Goal: Task Accomplishment & Management: Complete application form

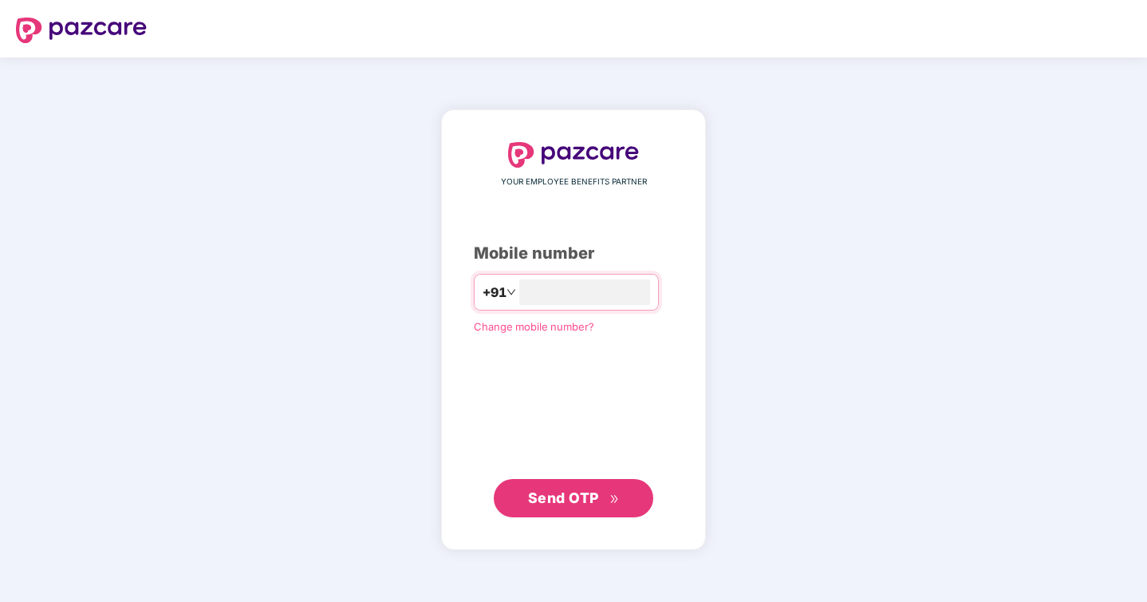
type input "**********"
click at [564, 501] on span "Send OTP" at bounding box center [563, 497] width 71 height 17
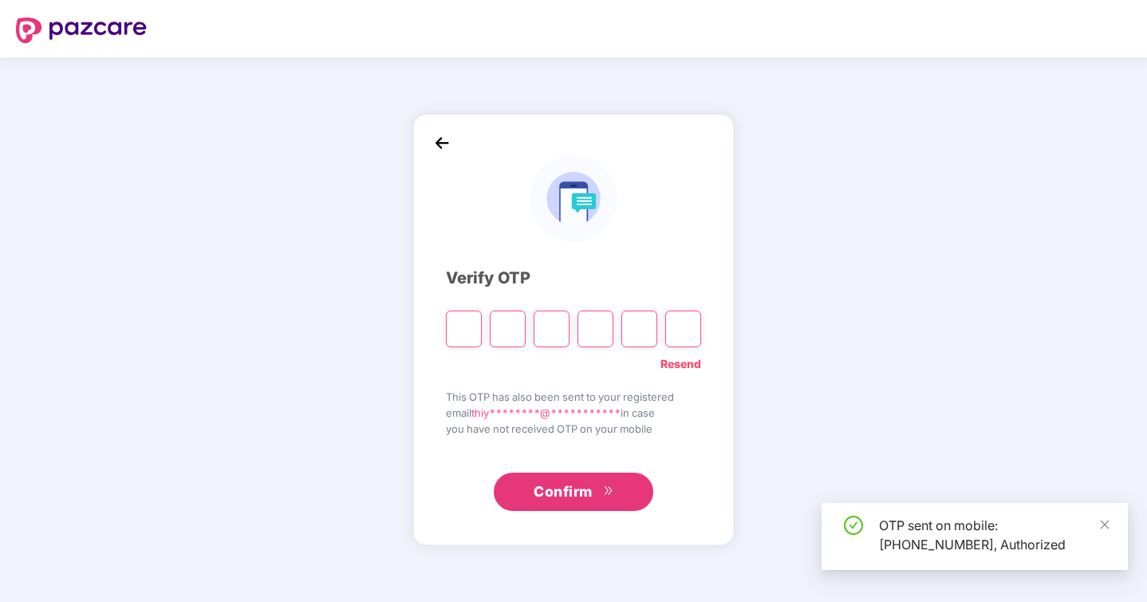
click at [564, 501] on span "Confirm" at bounding box center [563, 491] width 59 height 22
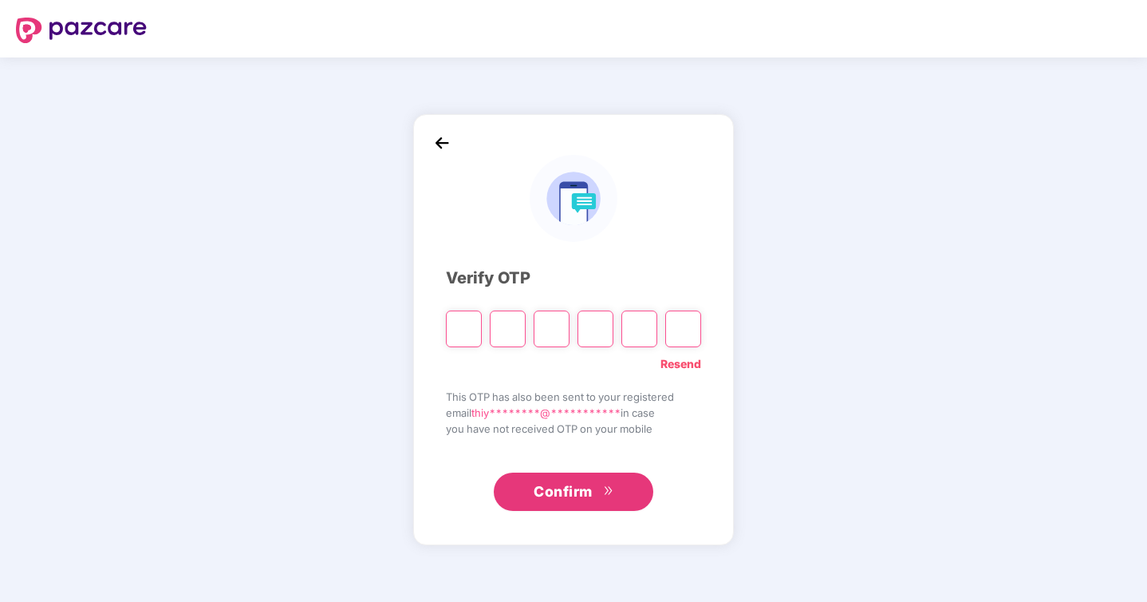
click at [460, 337] on input "Please enter verification code. Digit 1" at bounding box center [464, 328] width 36 height 37
type input "*"
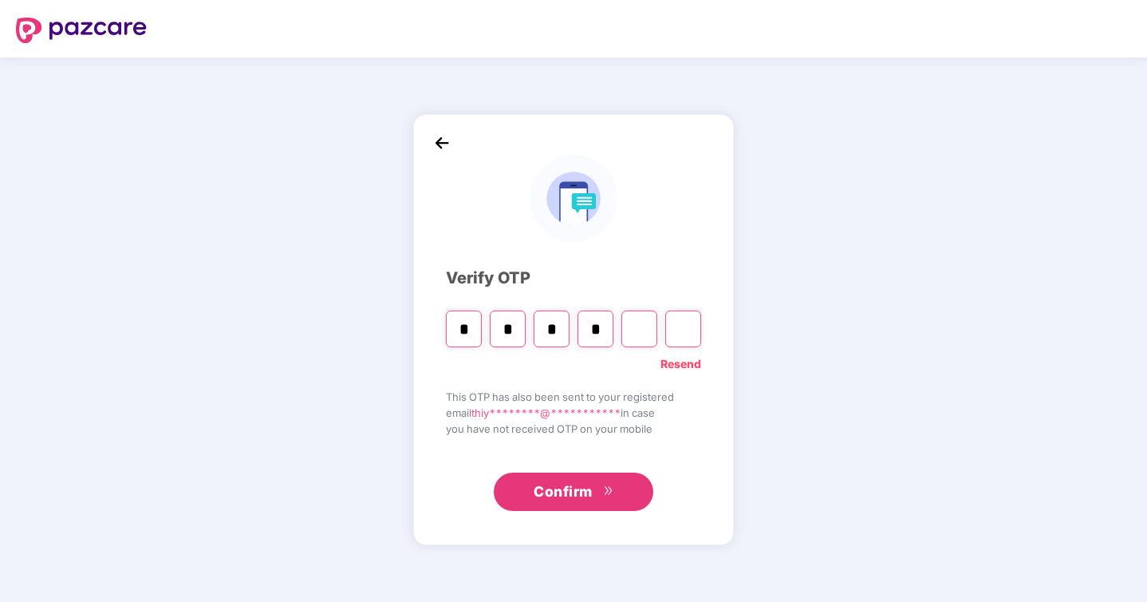
type input "*"
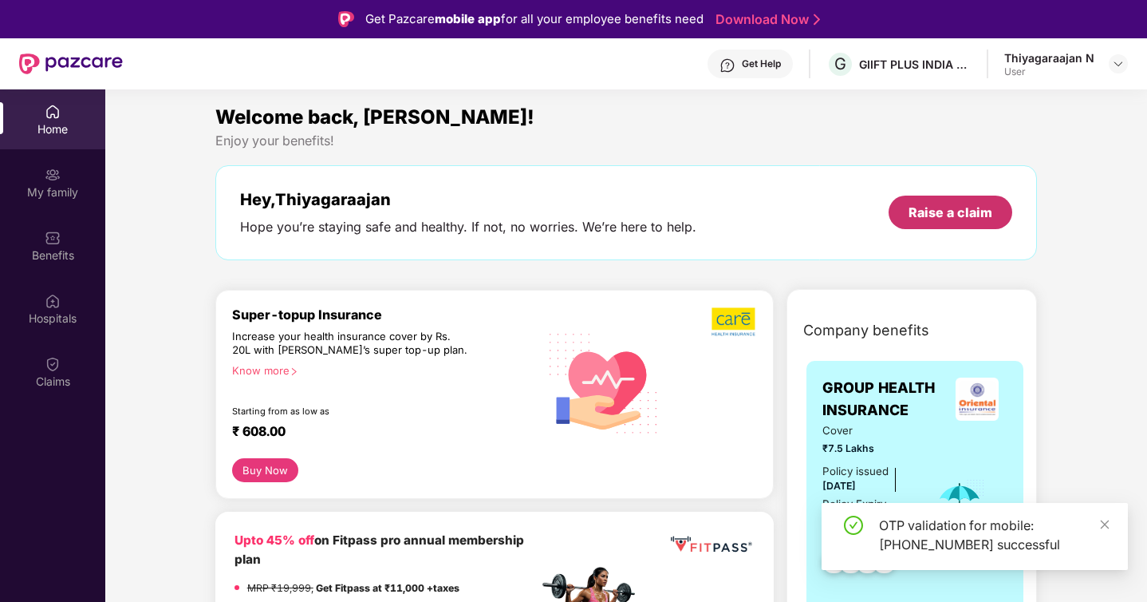
click at [933, 211] on div "Raise a claim" at bounding box center [951, 212] width 84 height 18
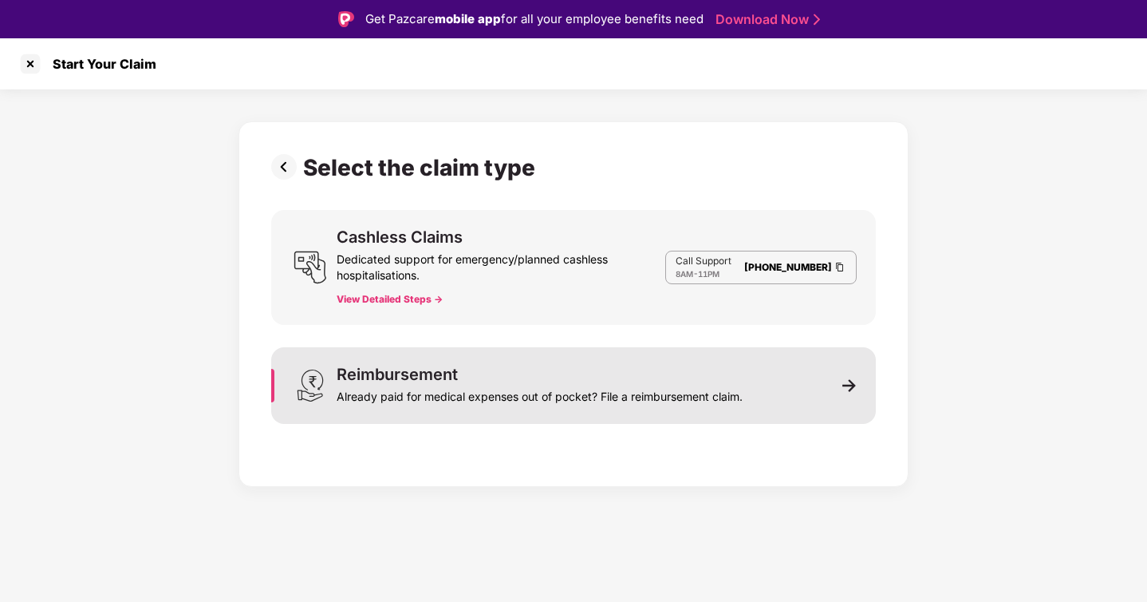
click at [846, 386] on img at bounding box center [849, 385] width 14 height 14
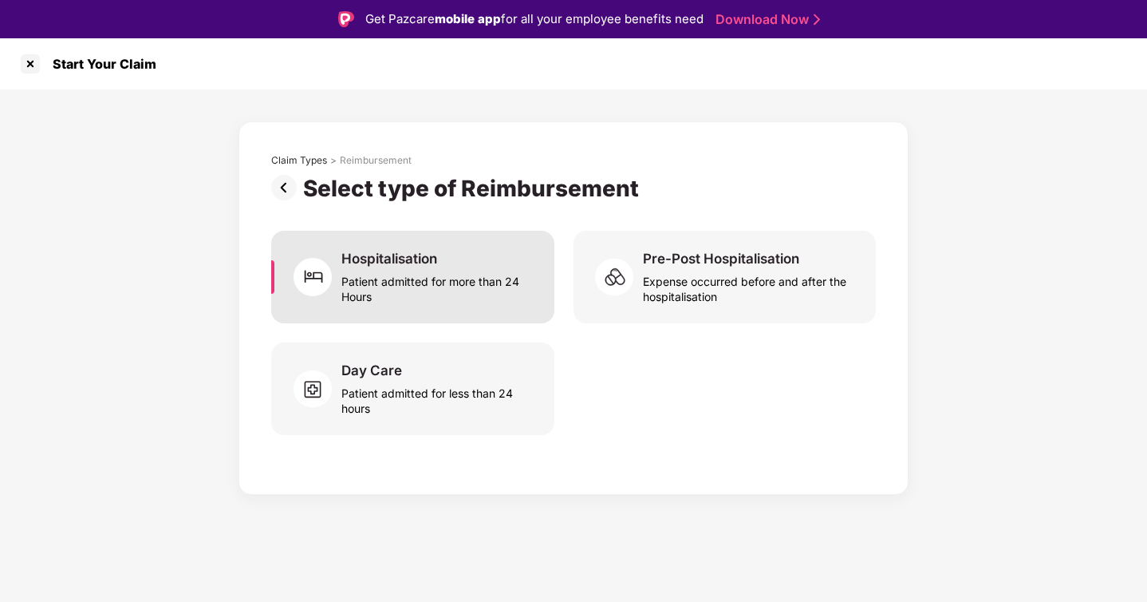
click at [442, 266] on div "Hospitalisation Patient admitted for more than 24 Hours" at bounding box center [438, 277] width 194 height 54
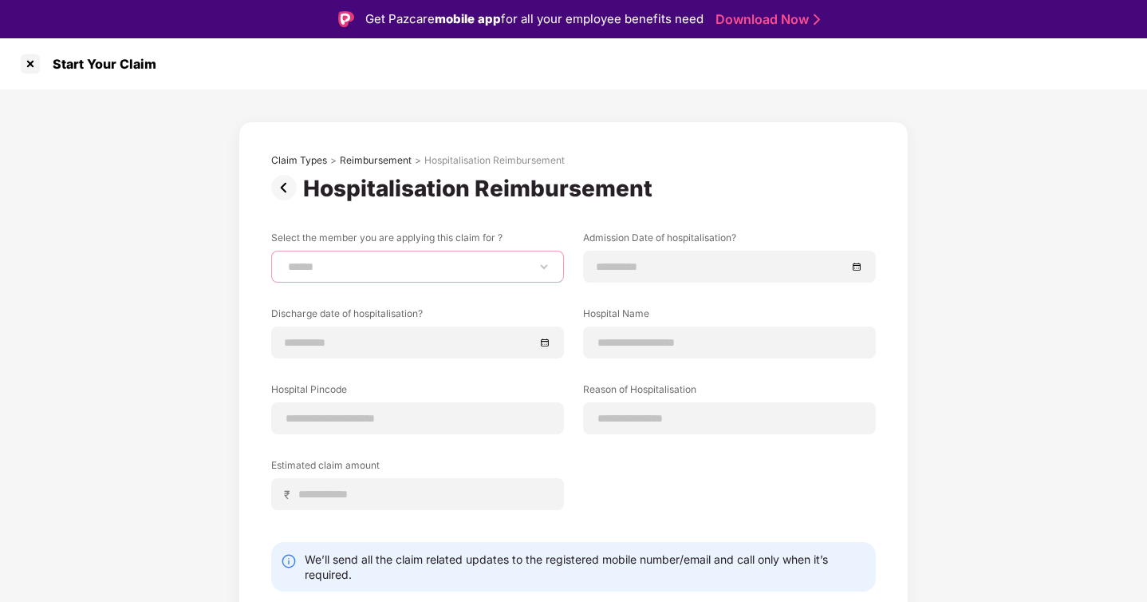
click at [532, 270] on select "**********" at bounding box center [418, 266] width 266 height 13
select select "**********"
click at [285, 260] on select "**********" at bounding box center [418, 266] width 266 height 13
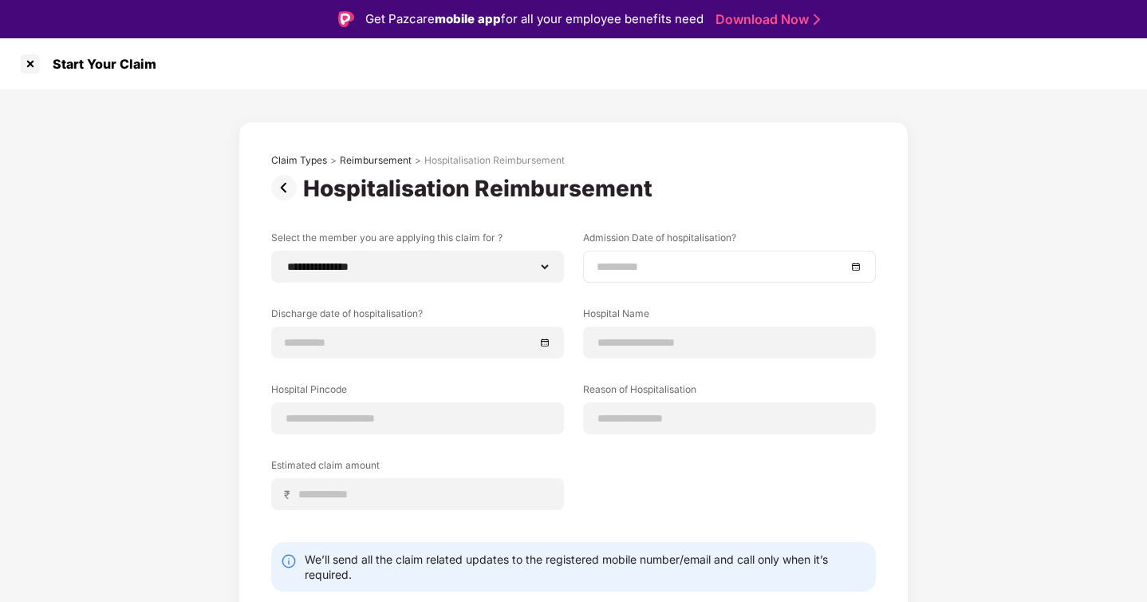
click at [595, 266] on div at bounding box center [729, 267] width 293 height 32
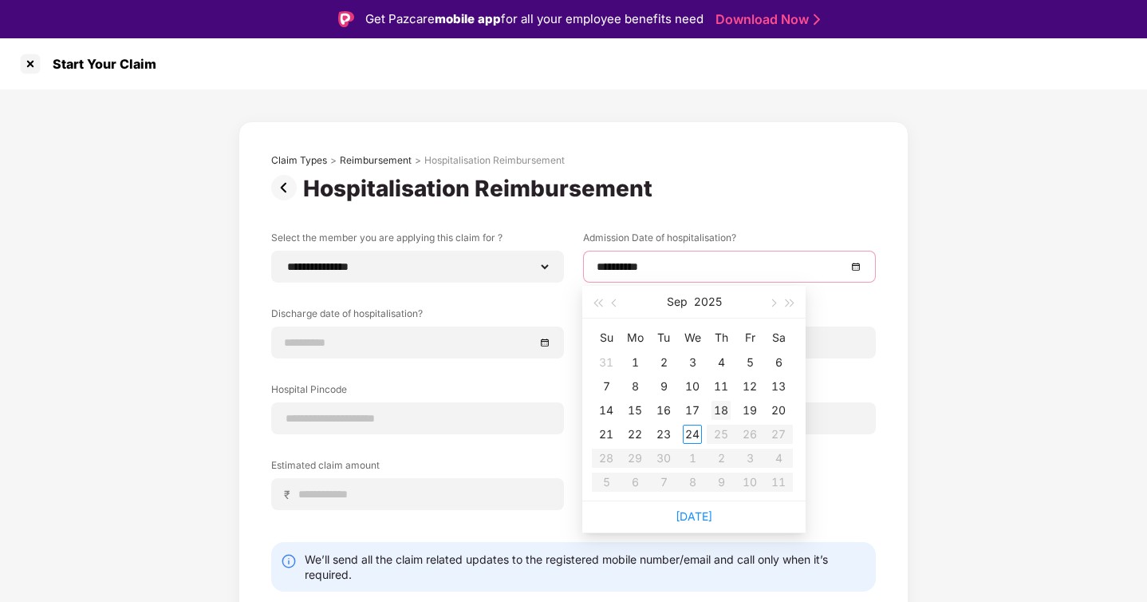
type input "**********"
click at [634, 385] on div "8" at bounding box center [634, 386] width 19 height 19
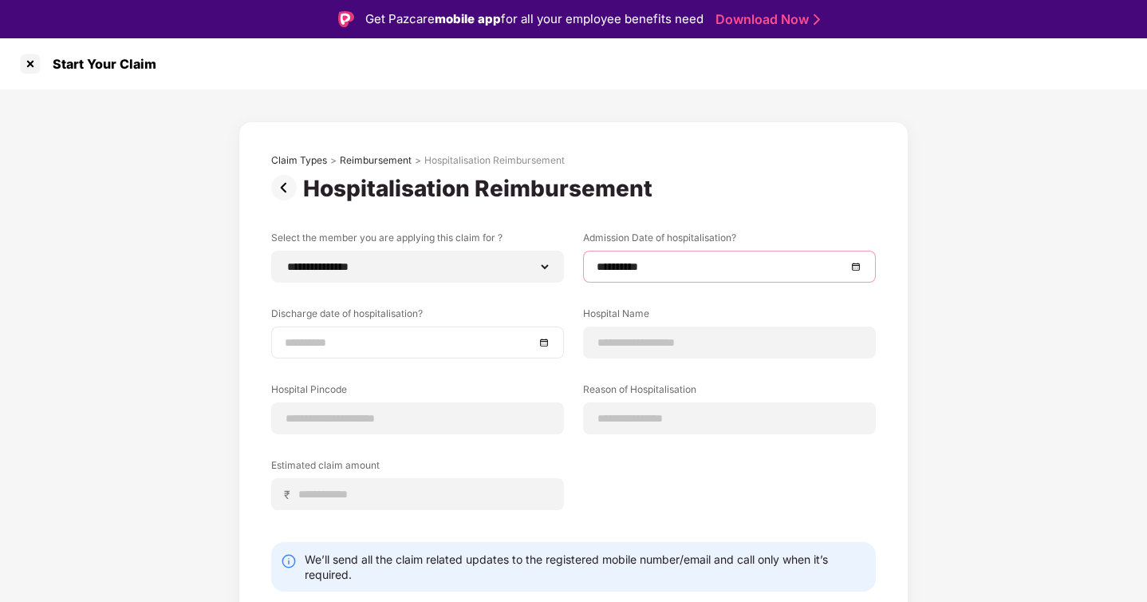
click at [550, 341] on div at bounding box center [417, 342] width 293 height 32
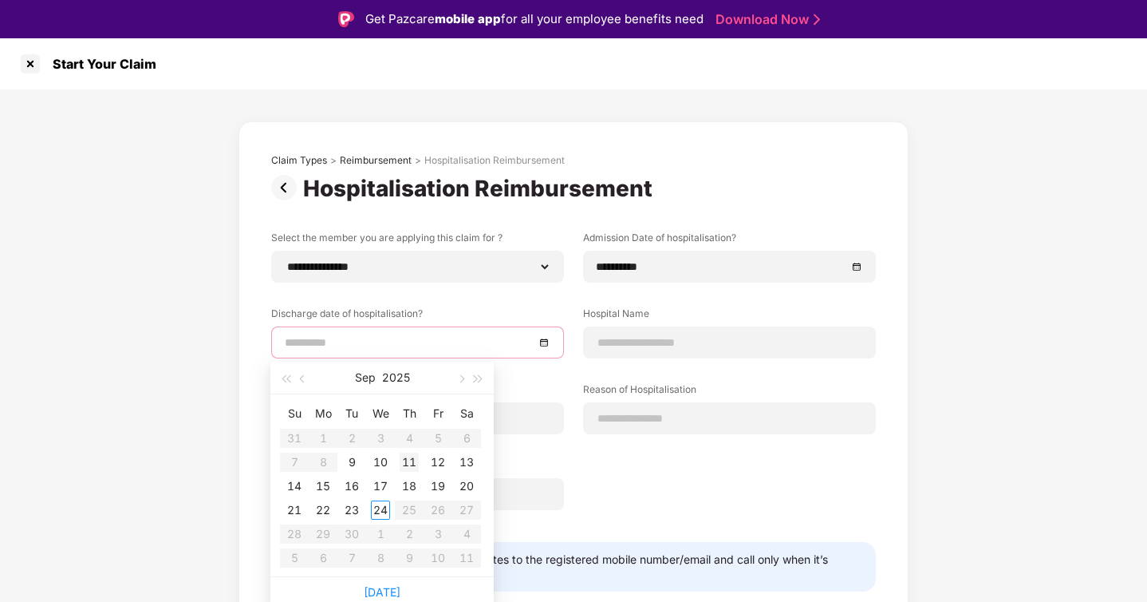
type input "**********"
click at [415, 464] on div "11" at bounding box center [409, 461] width 19 height 19
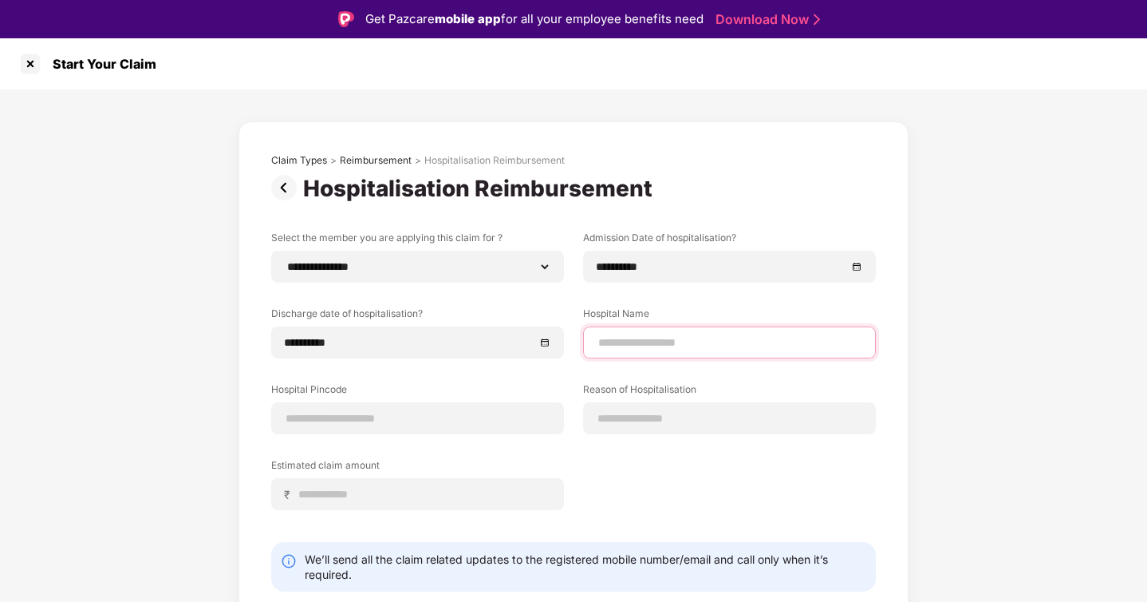
click at [681, 344] on input at bounding box center [730, 342] width 266 height 17
type input "*******"
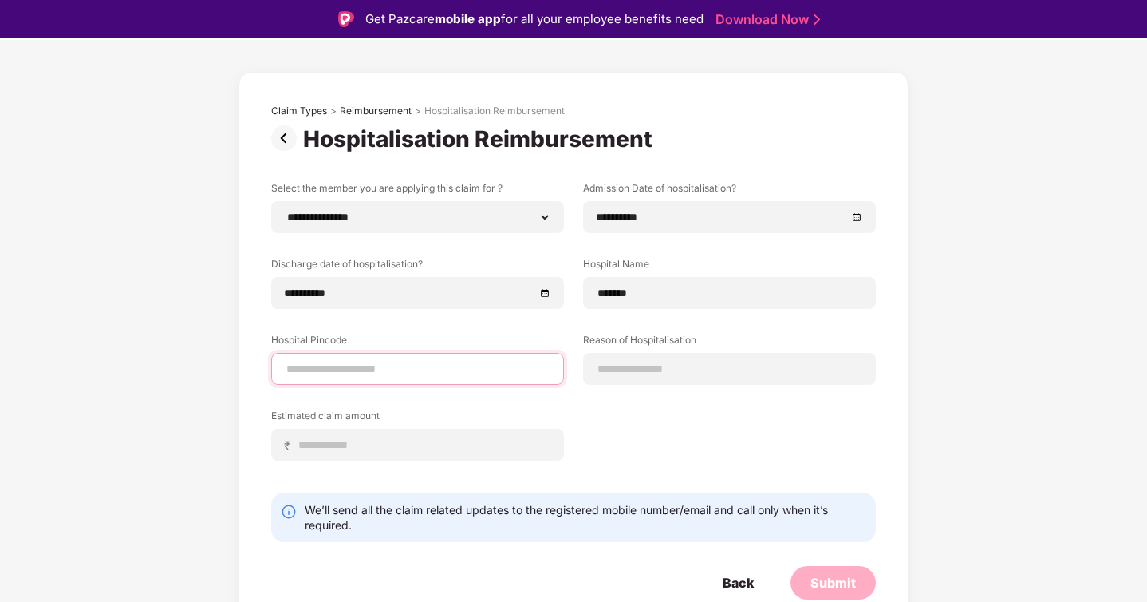
click at [487, 373] on input at bounding box center [418, 369] width 266 height 17
type input "******"
select select "**********"
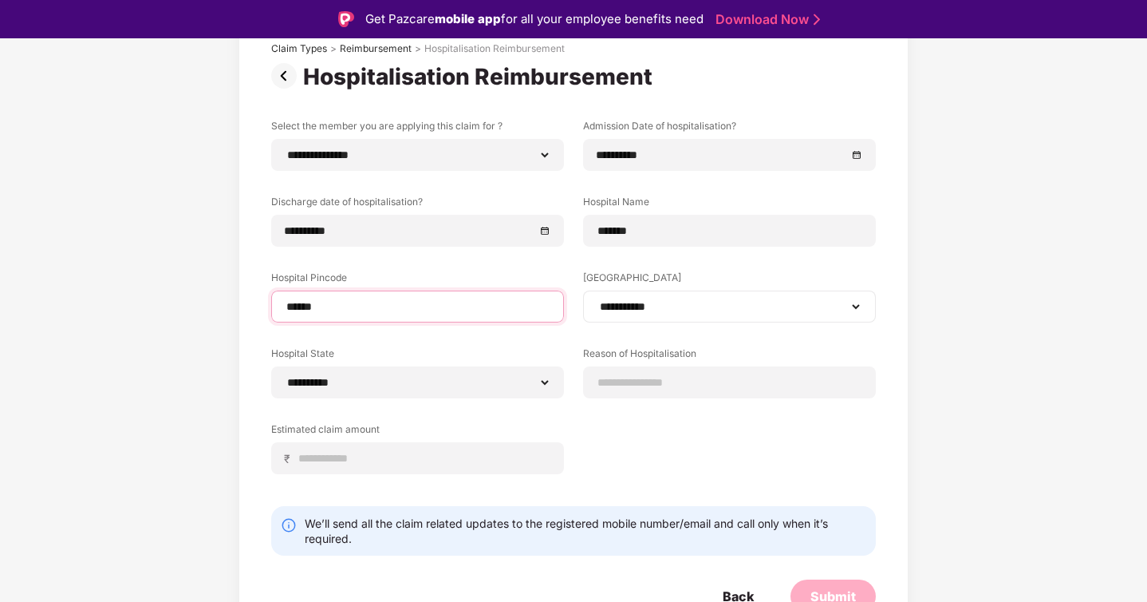
scroll to position [125, 0]
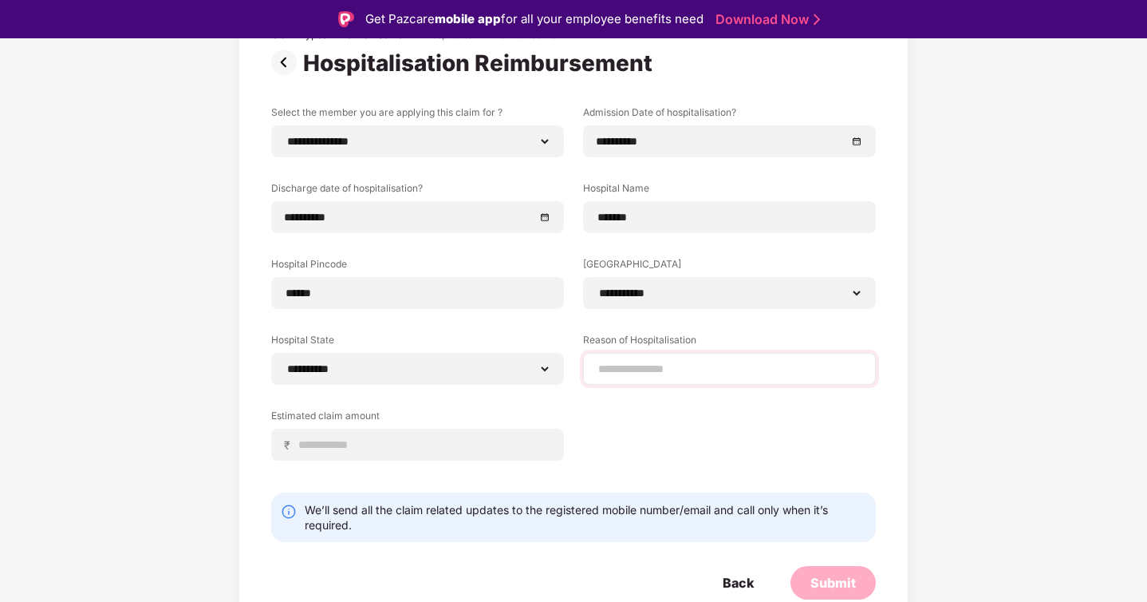
click at [706, 378] on div at bounding box center [729, 369] width 293 height 32
click at [685, 367] on input at bounding box center [730, 369] width 266 height 17
type input "**********"
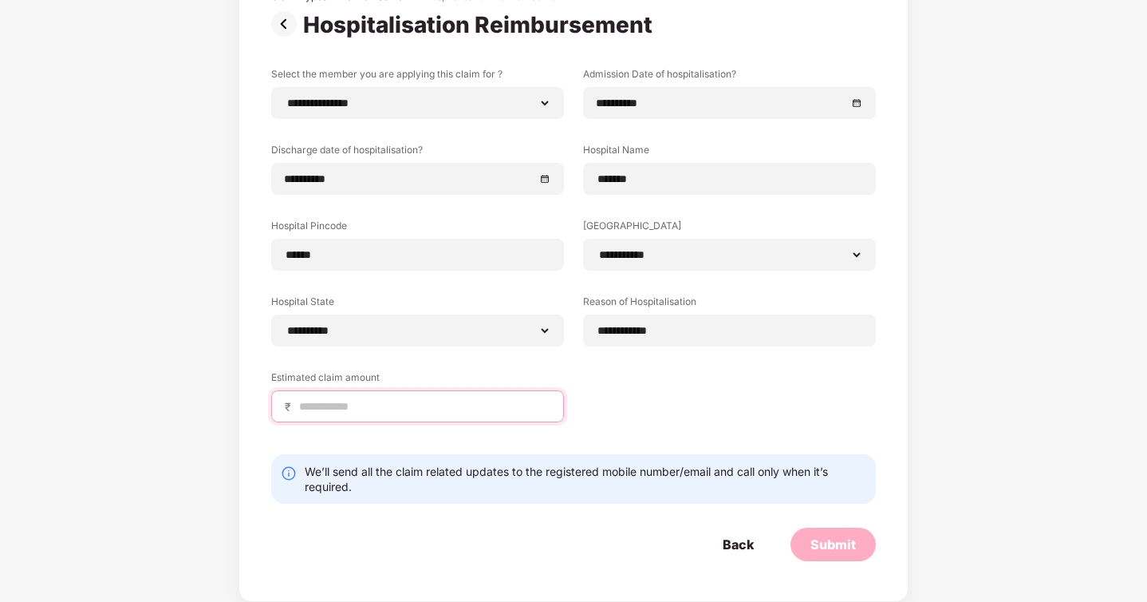
click at [389, 408] on input at bounding box center [424, 406] width 253 height 17
type input "******"
click at [827, 546] on div "Submit" at bounding box center [833, 544] width 45 height 18
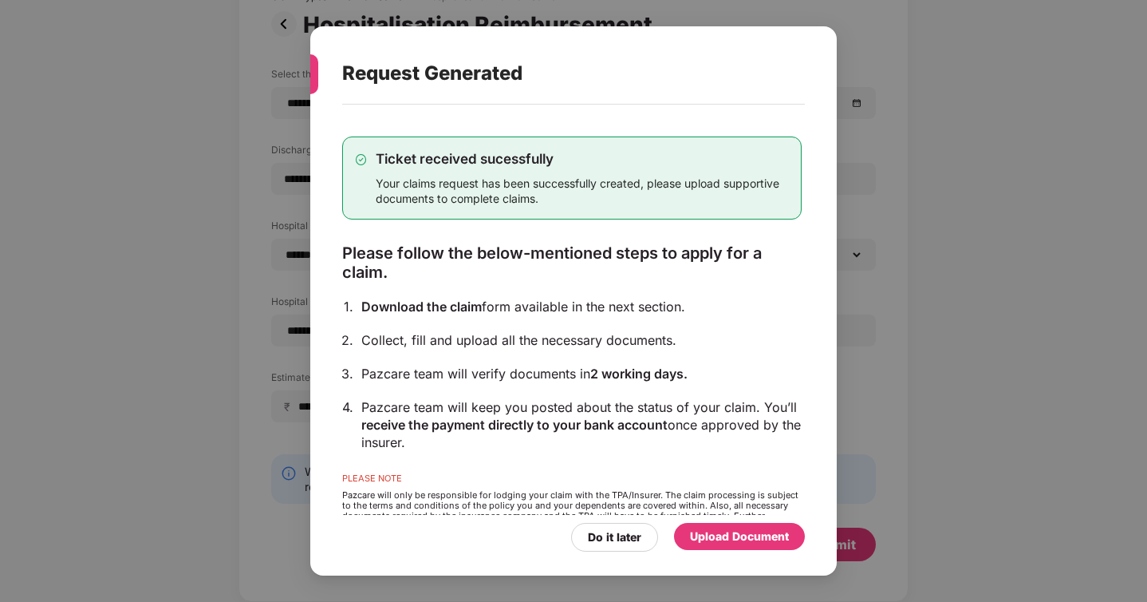
scroll to position [39, 0]
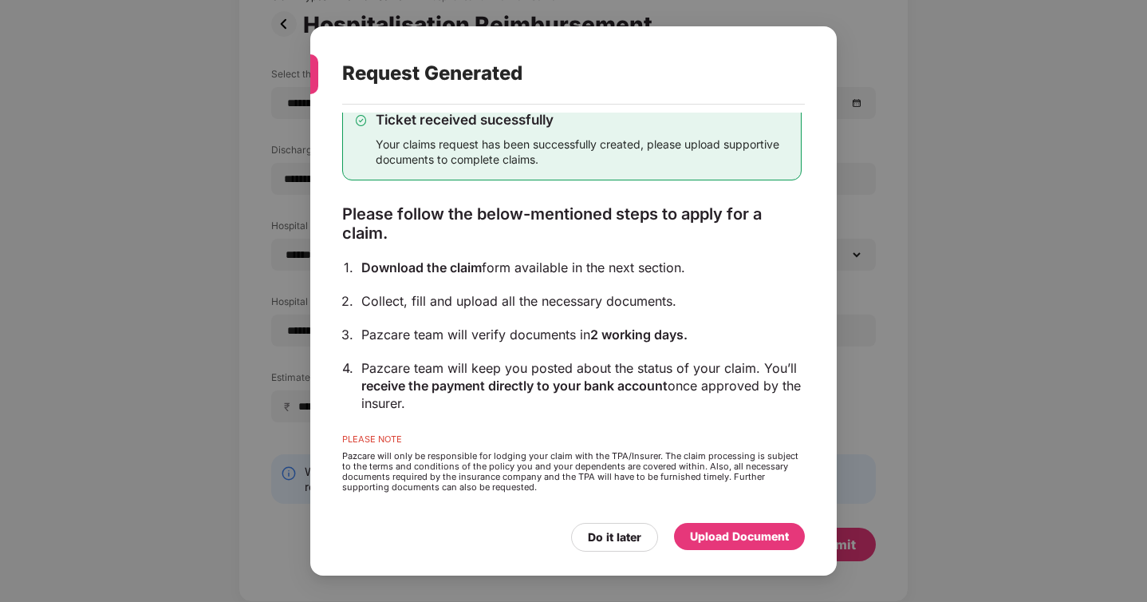
click at [716, 543] on div "Upload Document" at bounding box center [739, 536] width 99 height 18
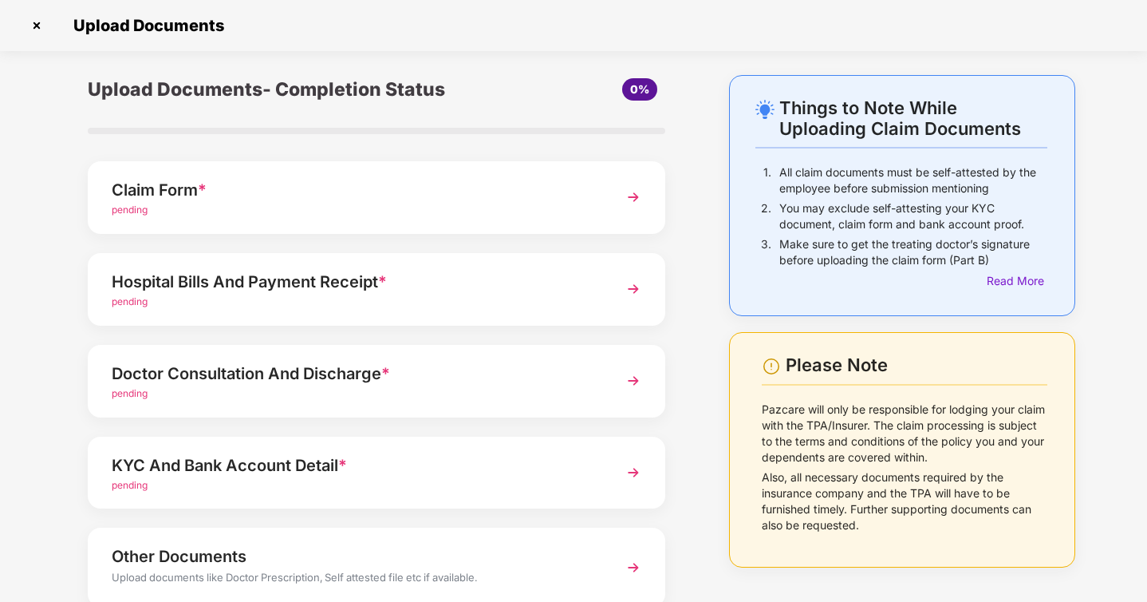
click at [633, 198] on img at bounding box center [633, 197] width 29 height 29
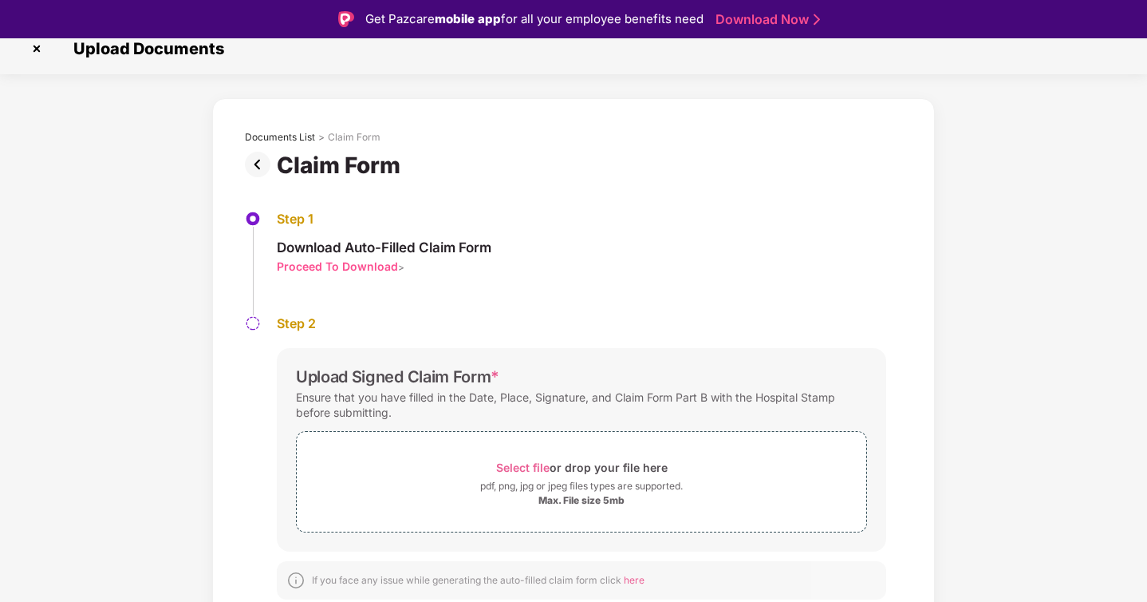
scroll to position [38, 0]
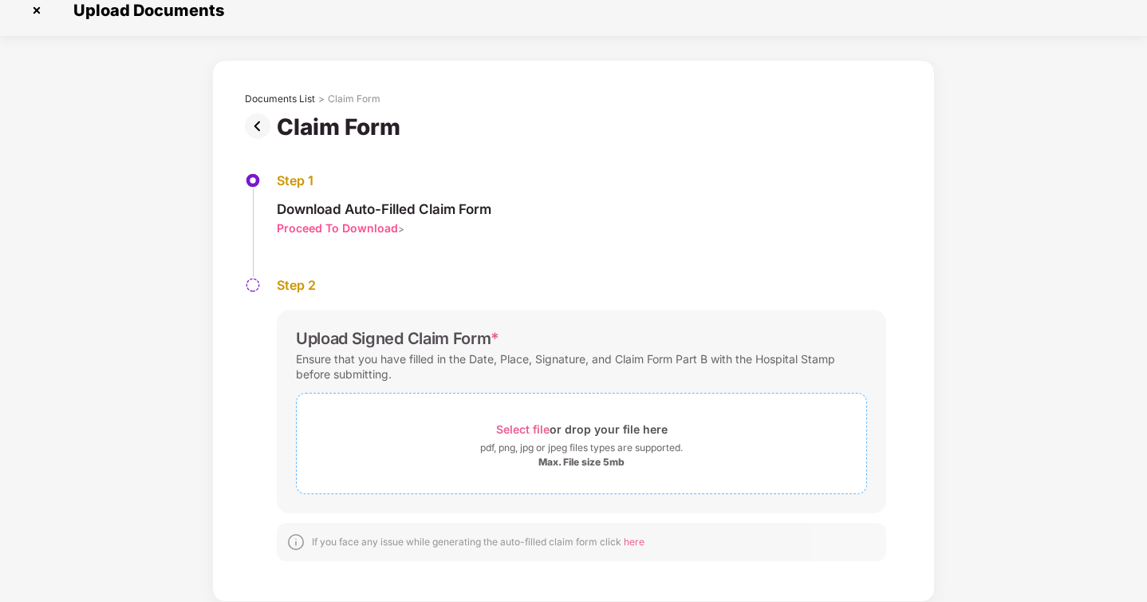
click at [523, 430] on span "Select file" at bounding box center [522, 429] width 53 height 14
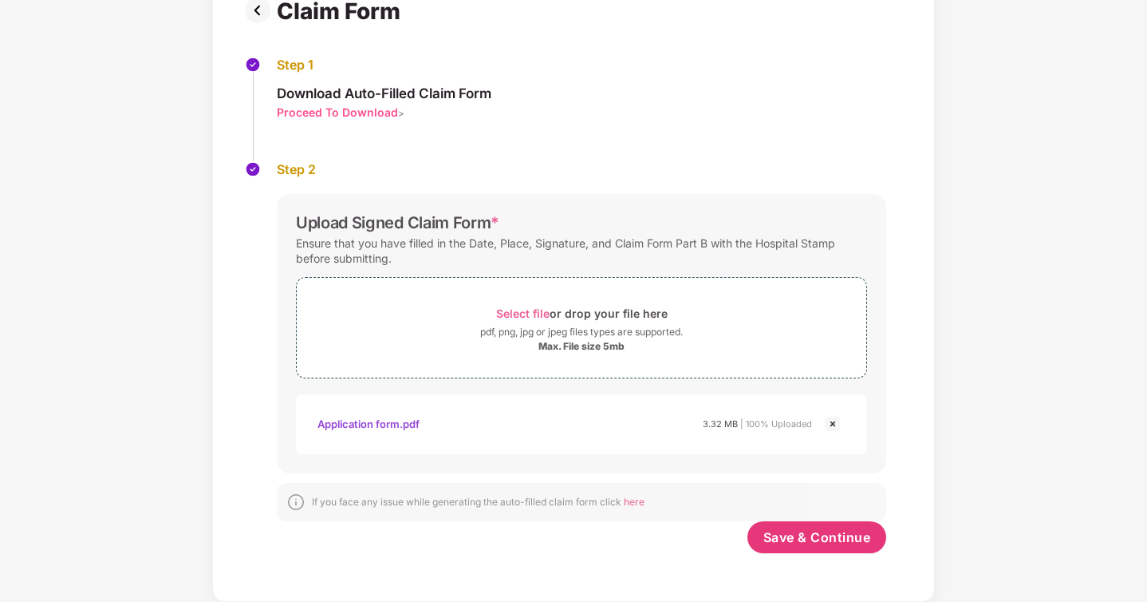
scroll to position [131, 0]
click at [817, 541] on span "Save & Continue" at bounding box center [817, 537] width 108 height 18
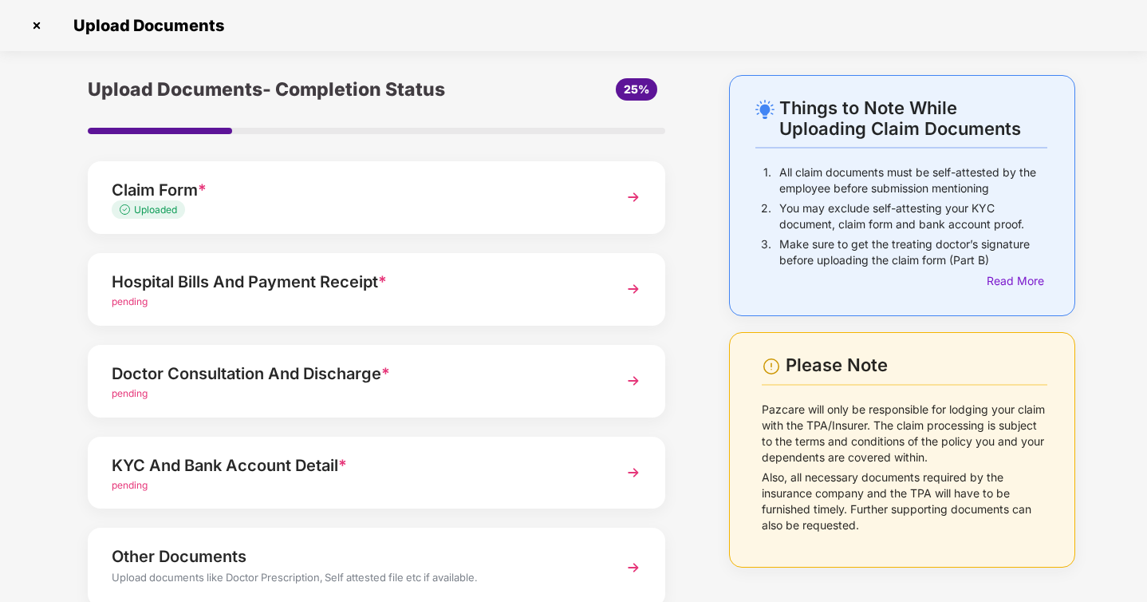
click at [630, 291] on img at bounding box center [633, 288] width 29 height 29
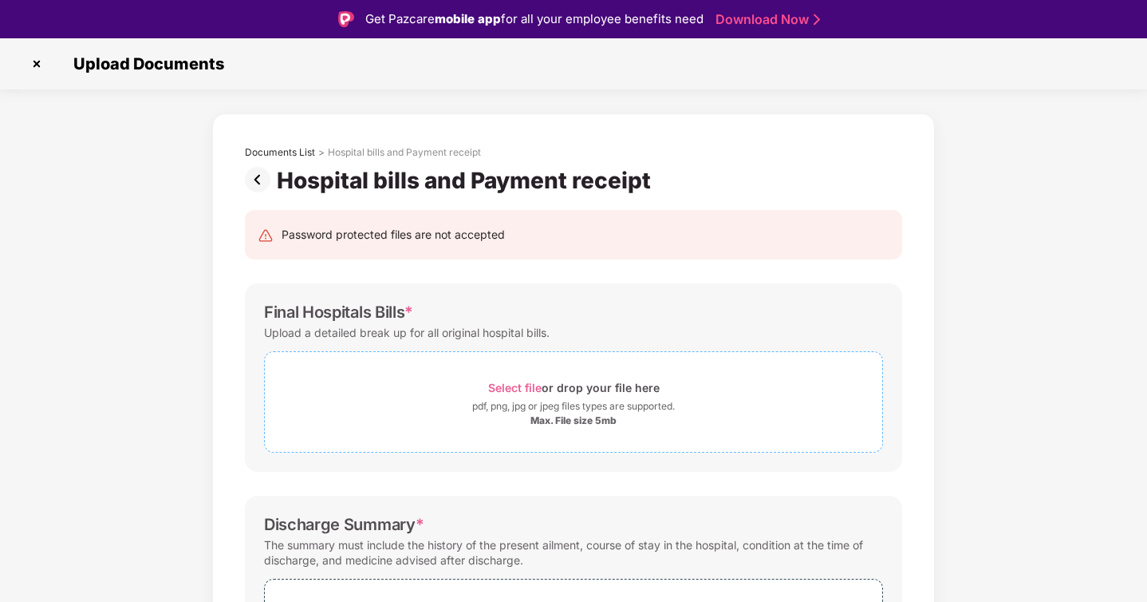
click at [516, 384] on span "Select file" at bounding box center [514, 388] width 53 height 14
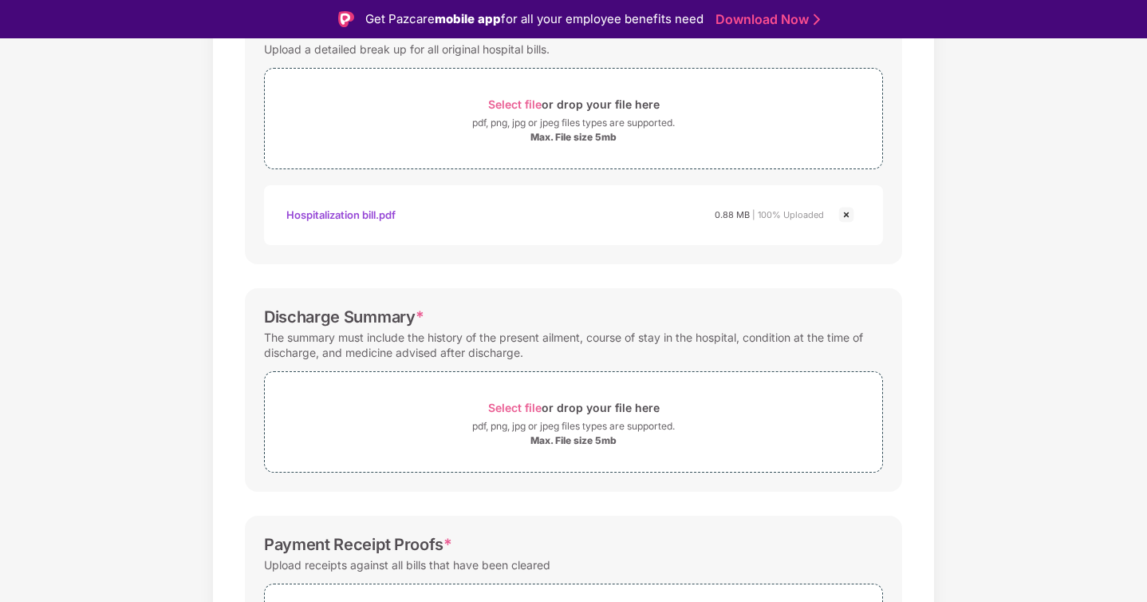
scroll to position [307, 0]
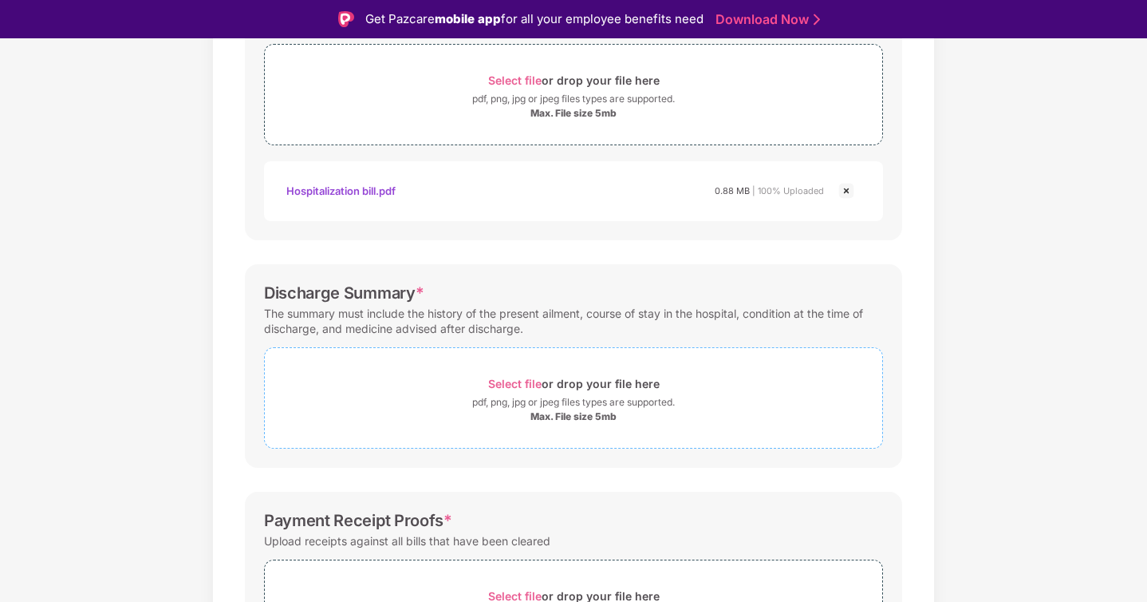
click at [525, 381] on span "Select file" at bounding box center [514, 384] width 53 height 14
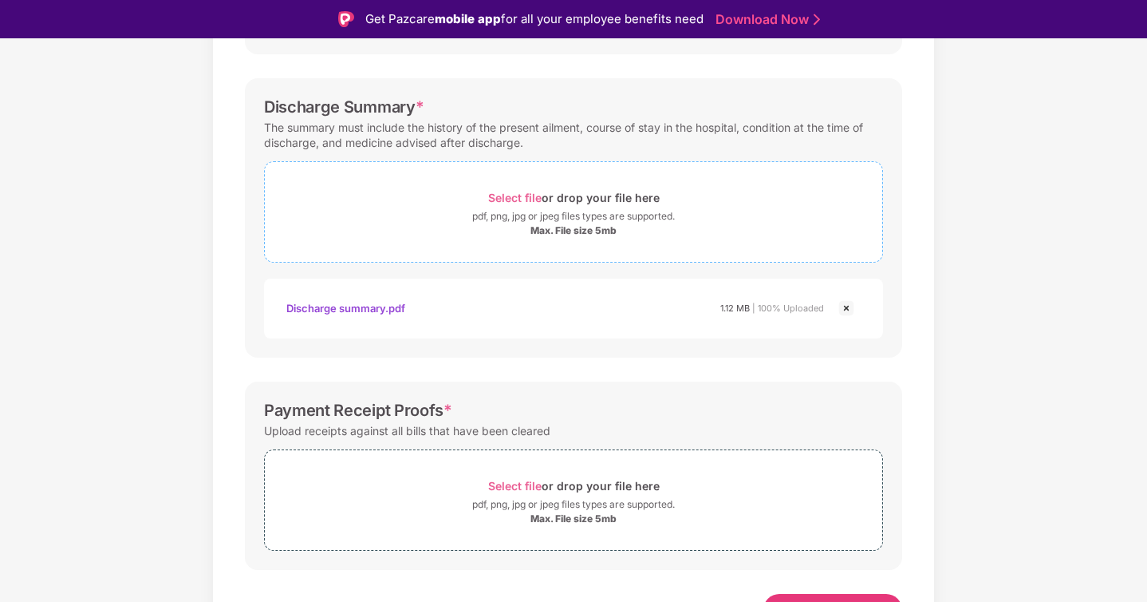
scroll to position [519, 0]
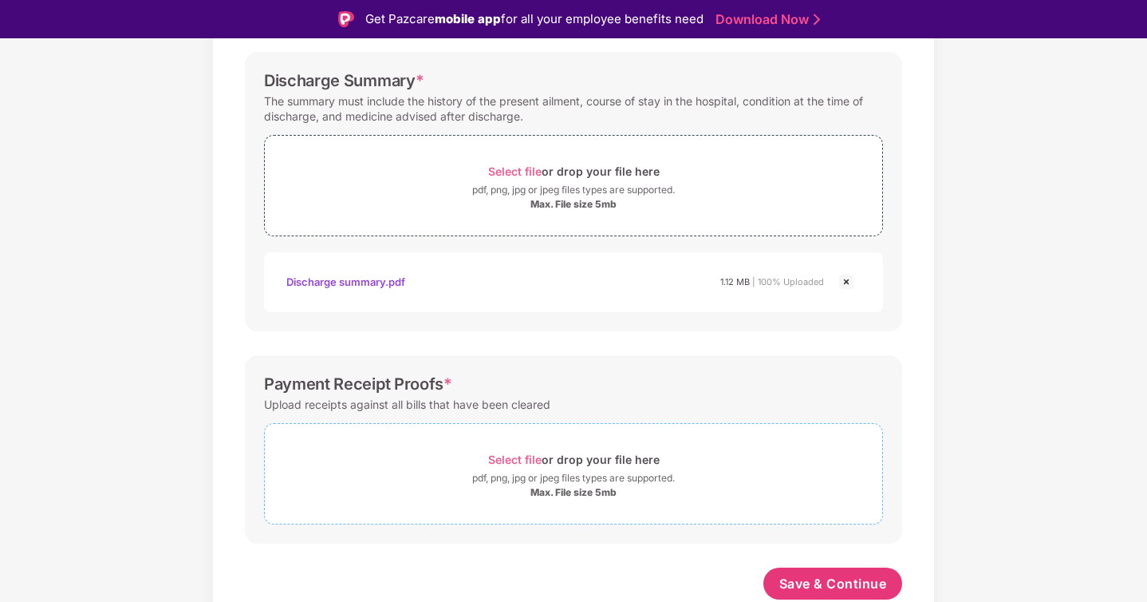
click at [519, 456] on span "Select file" at bounding box center [514, 459] width 53 height 14
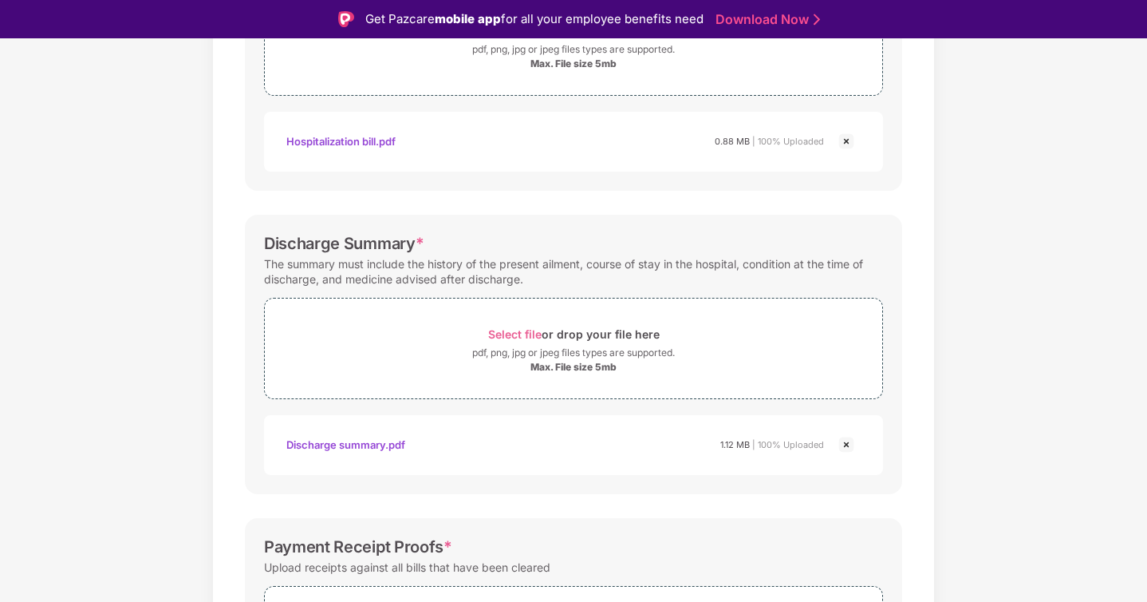
scroll to position [595, 0]
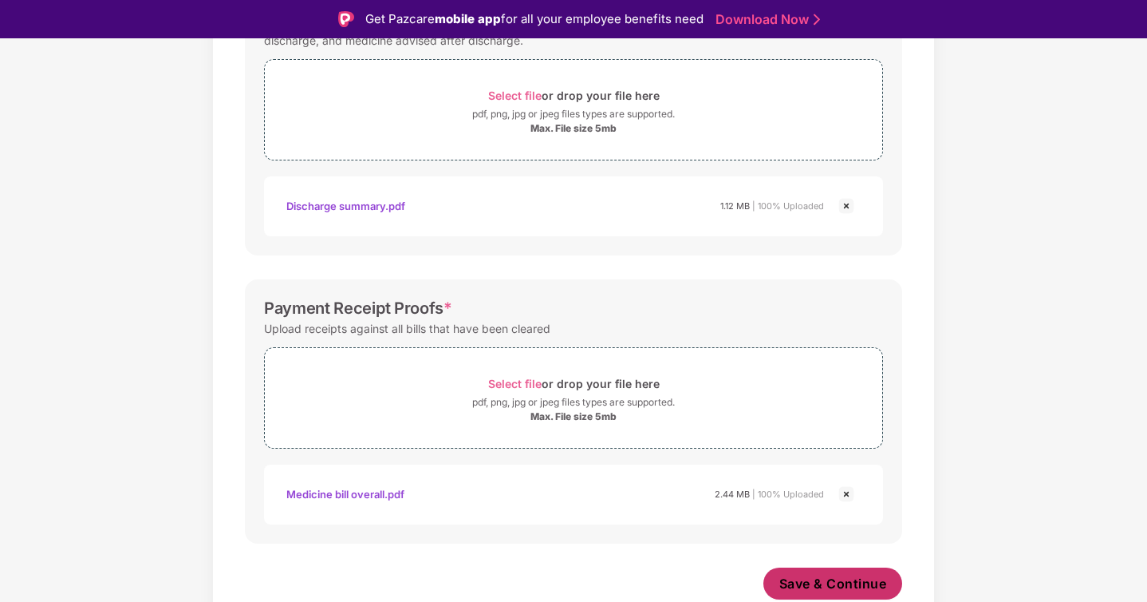
click at [814, 583] on span "Save & Continue" at bounding box center [833, 583] width 108 height 18
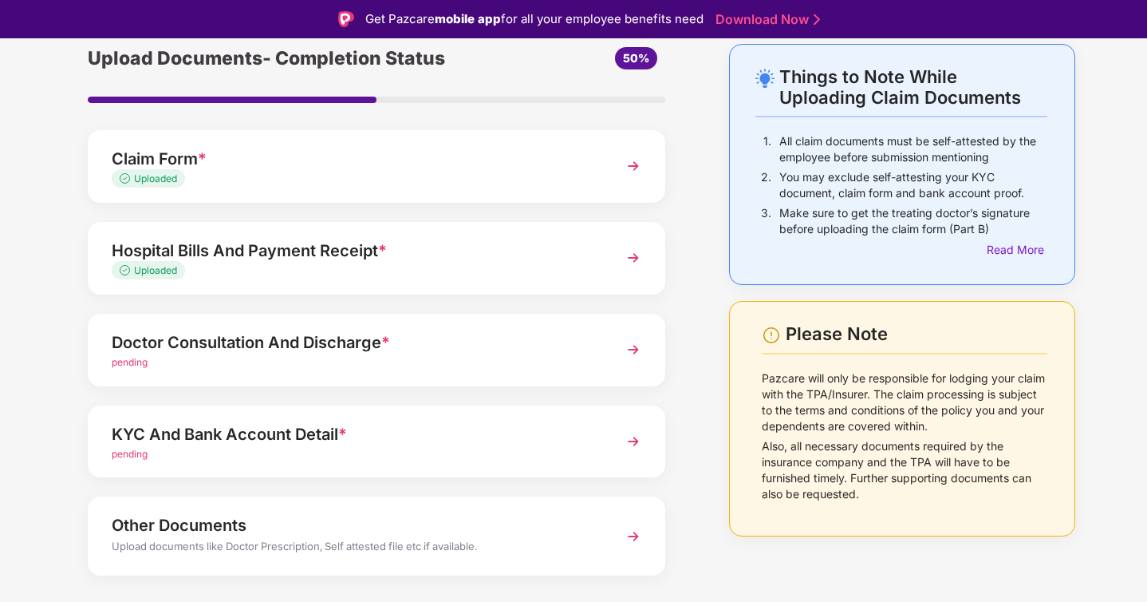
scroll to position [104, 0]
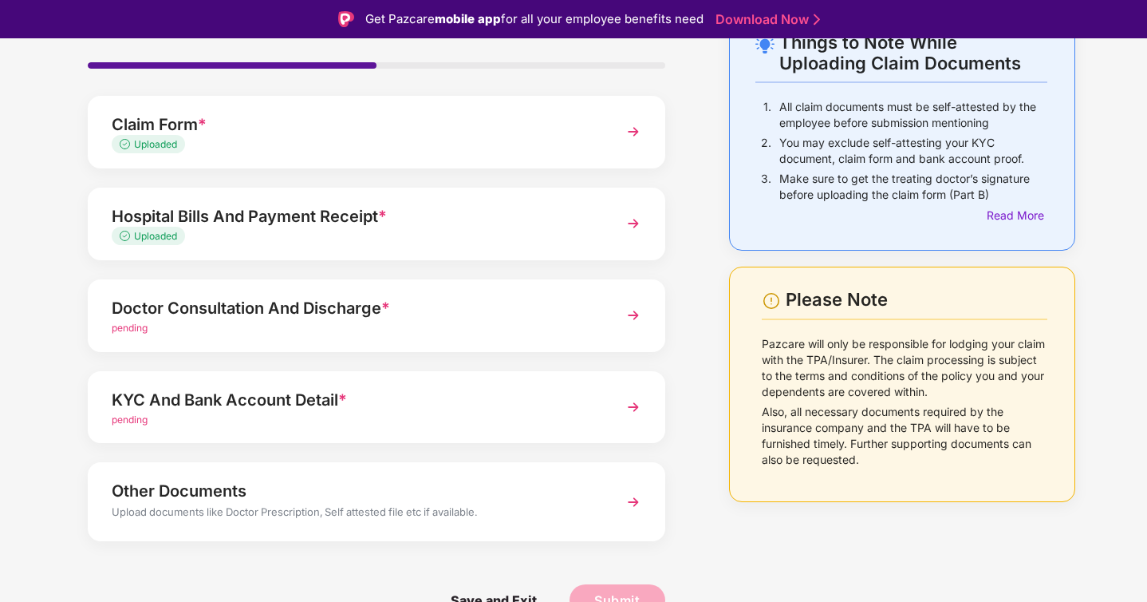
click at [635, 314] on img at bounding box center [633, 315] width 29 height 29
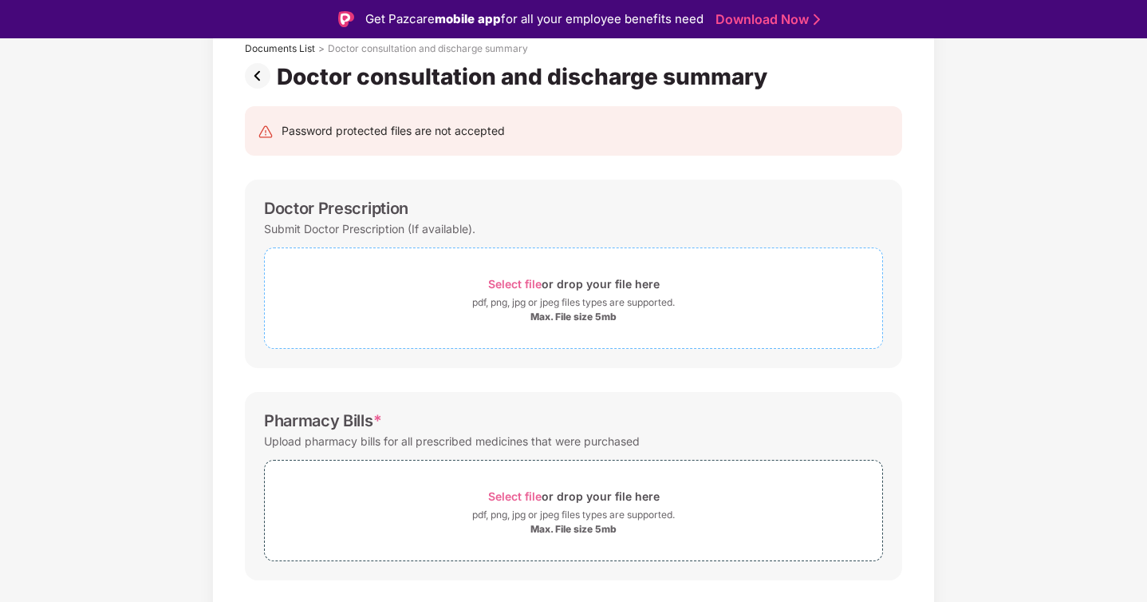
click at [526, 284] on span "Select file" at bounding box center [514, 284] width 53 height 14
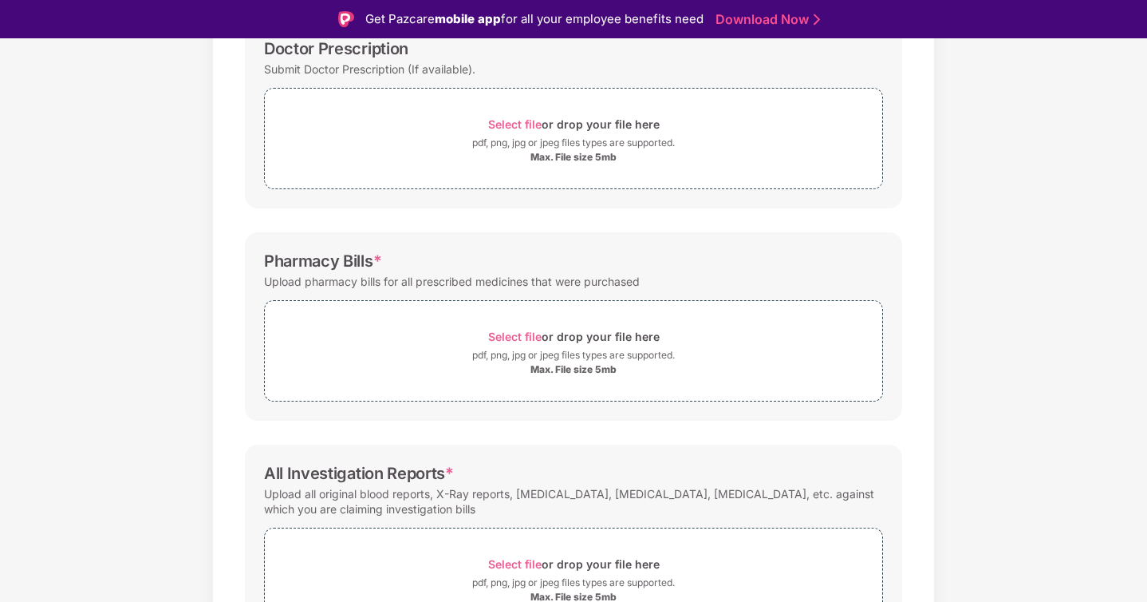
scroll to position [264, 0]
click at [521, 337] on span "Select file" at bounding box center [514, 336] width 53 height 14
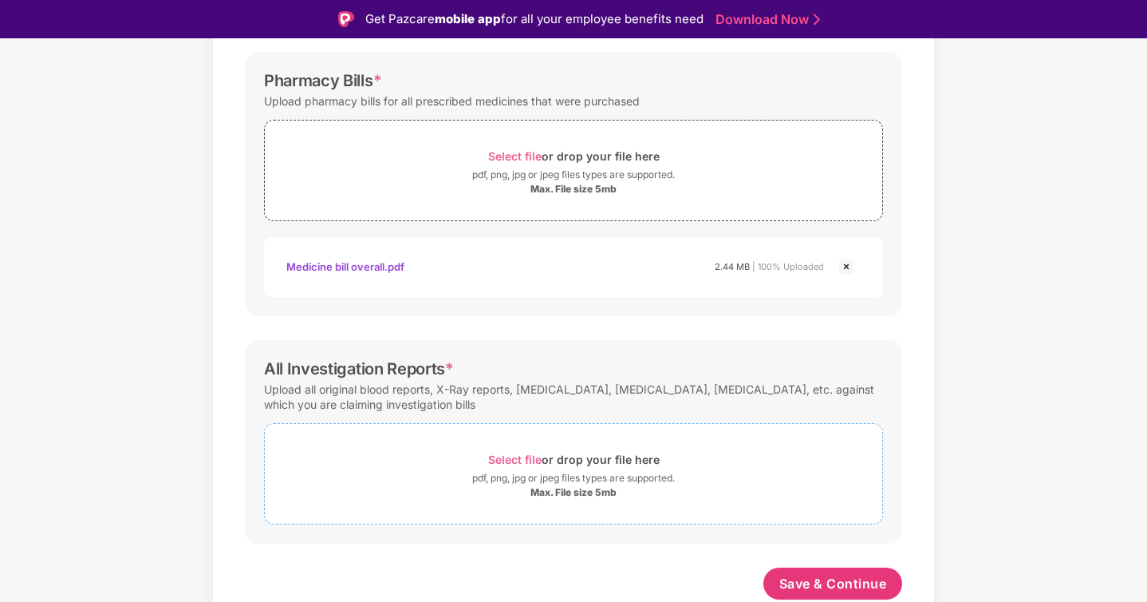
scroll to position [444, 0]
click at [519, 459] on span "Select file" at bounding box center [514, 459] width 53 height 14
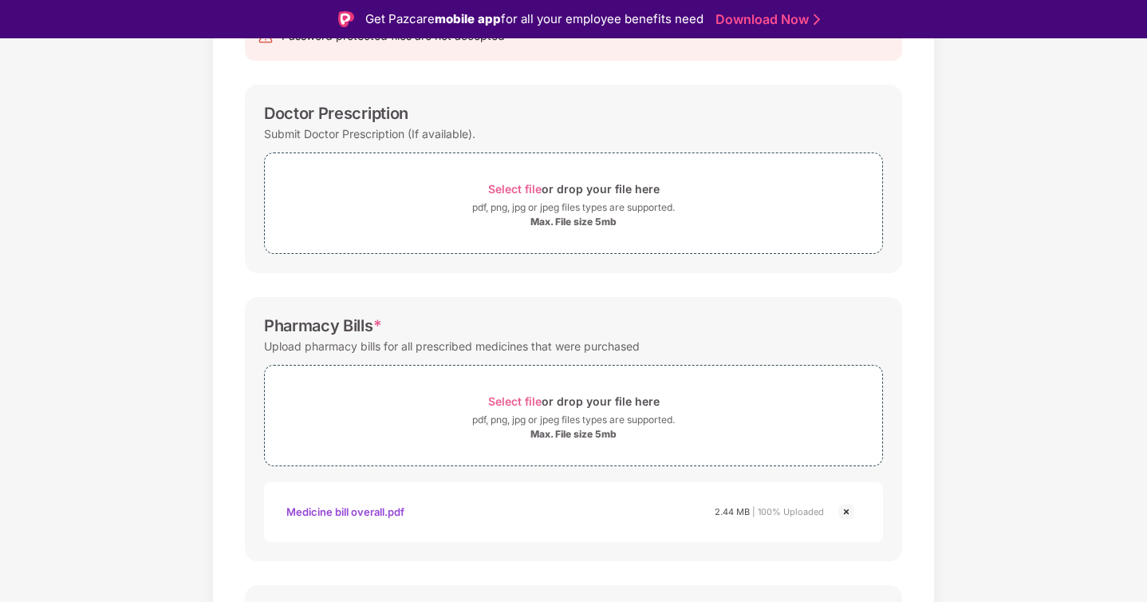
scroll to position [48, 0]
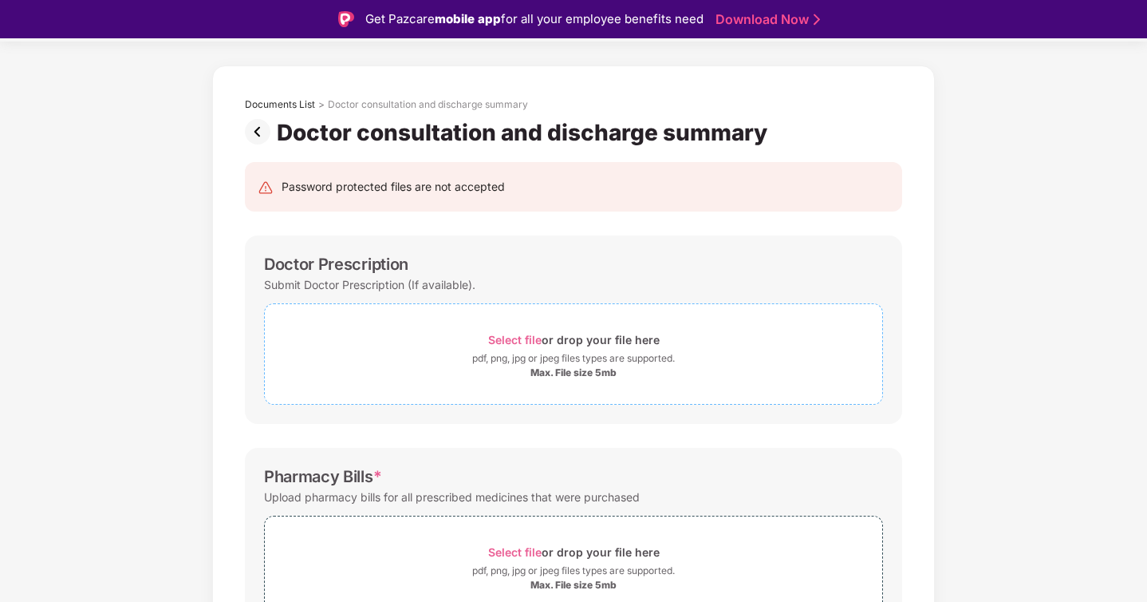
click at [522, 339] on span "Select file" at bounding box center [514, 340] width 53 height 14
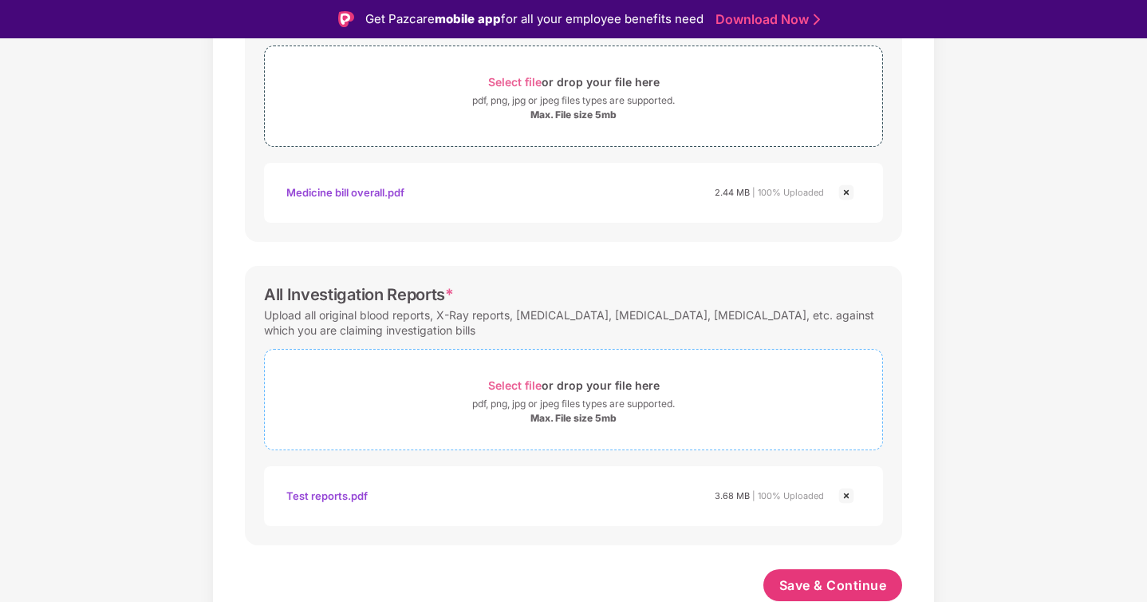
scroll to position [595, 0]
click at [844, 582] on span "Save & Continue" at bounding box center [833, 583] width 108 height 18
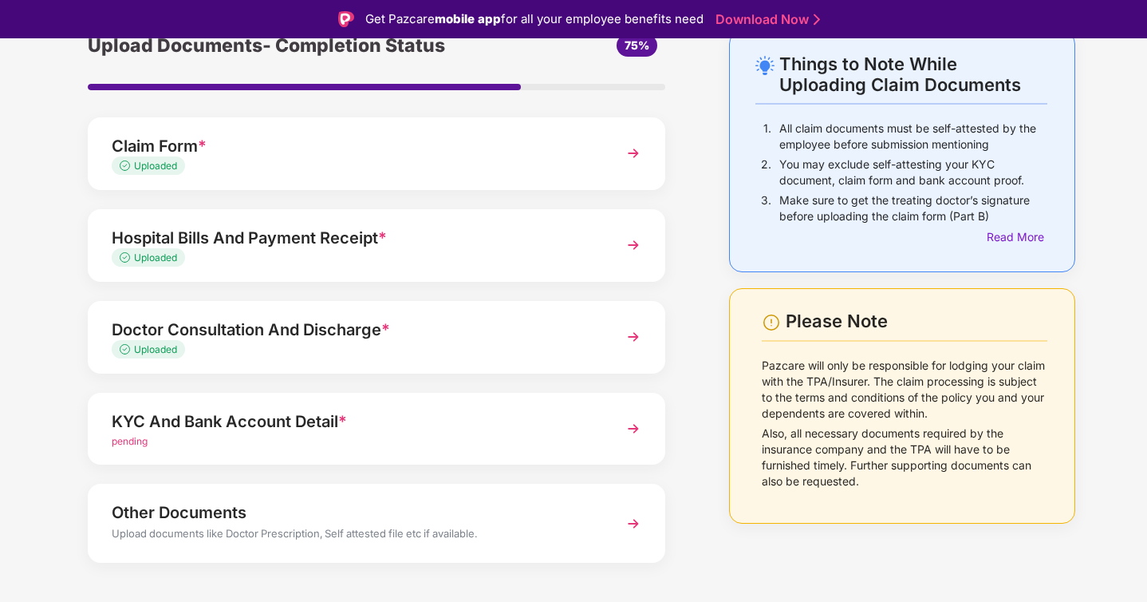
scroll to position [104, 0]
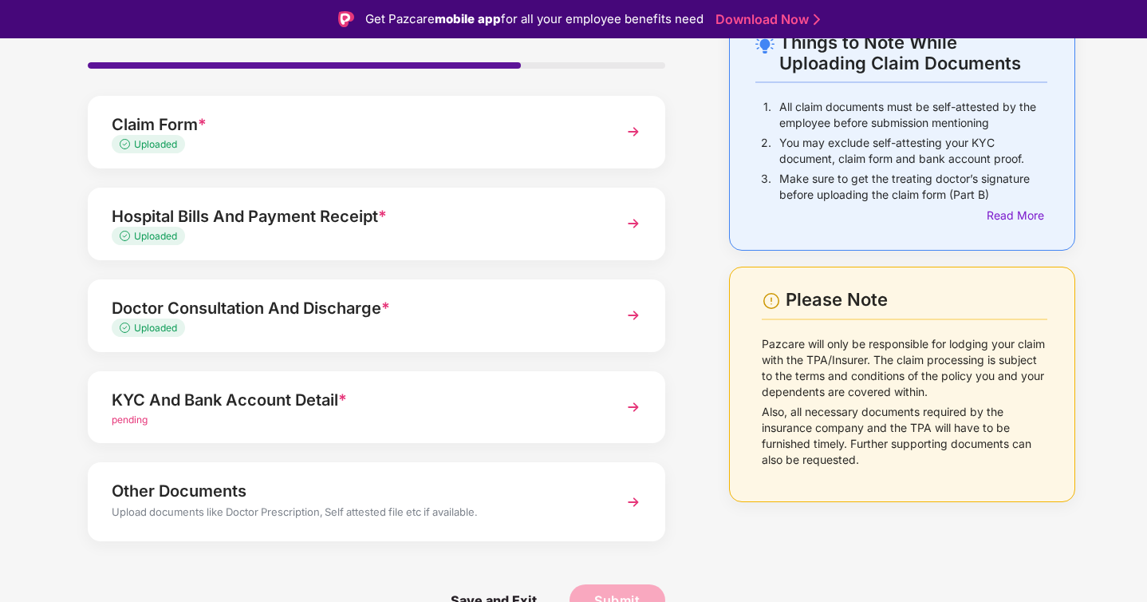
click at [637, 406] on img at bounding box center [633, 407] width 29 height 29
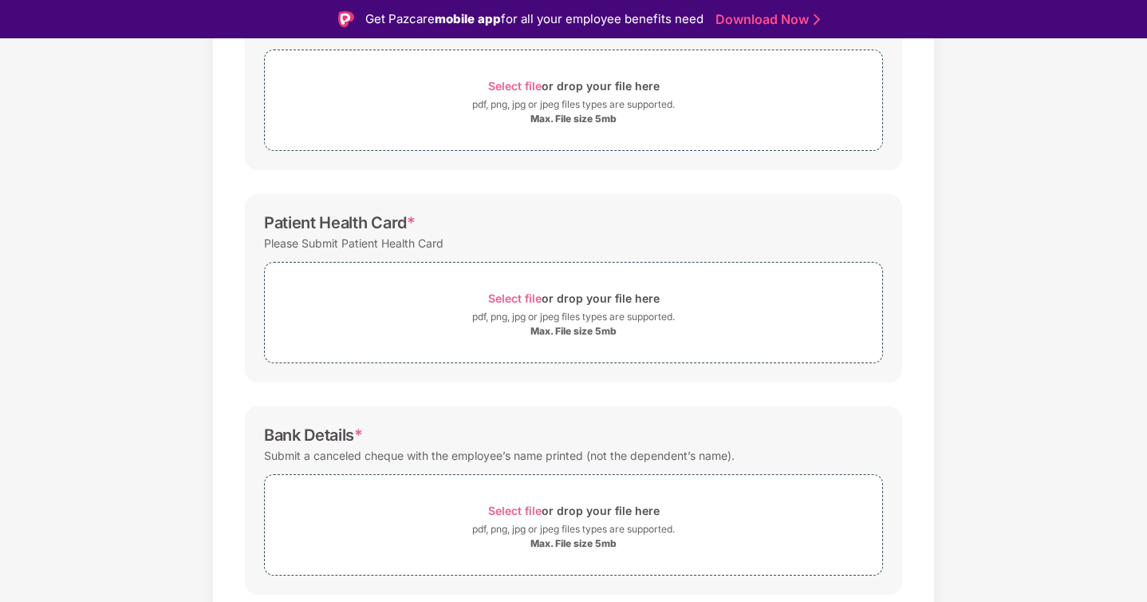
scroll to position [353, 0]
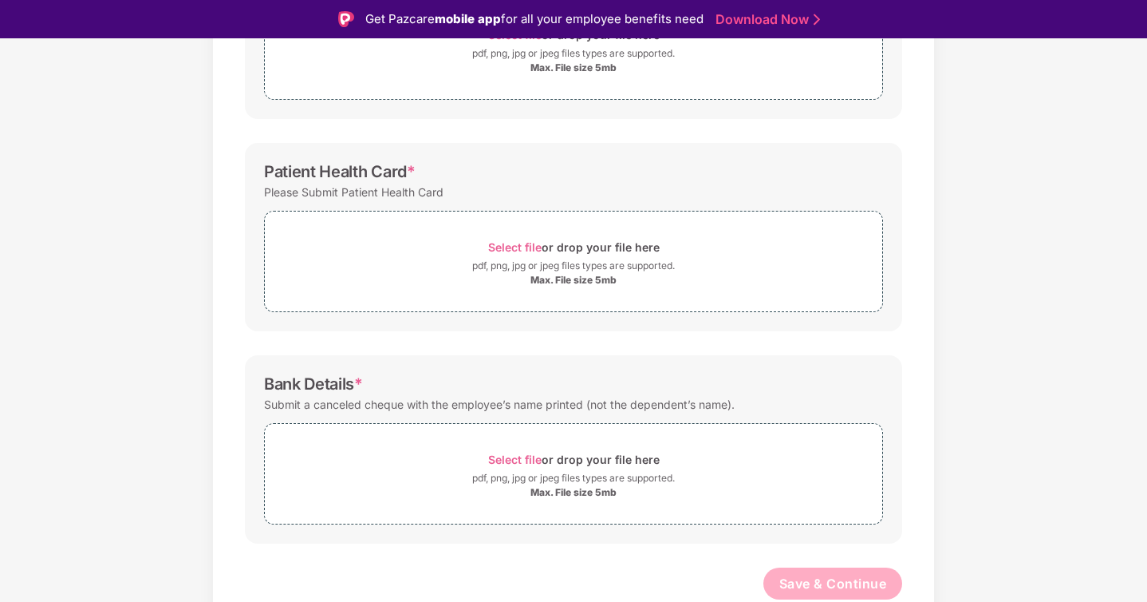
click at [809, 313] on div "Patient Health Card * Please Submit Patient Health Card Select file or drop you…" at bounding box center [573, 237] width 657 height 188
click at [526, 247] on span "Select file" at bounding box center [514, 247] width 53 height 14
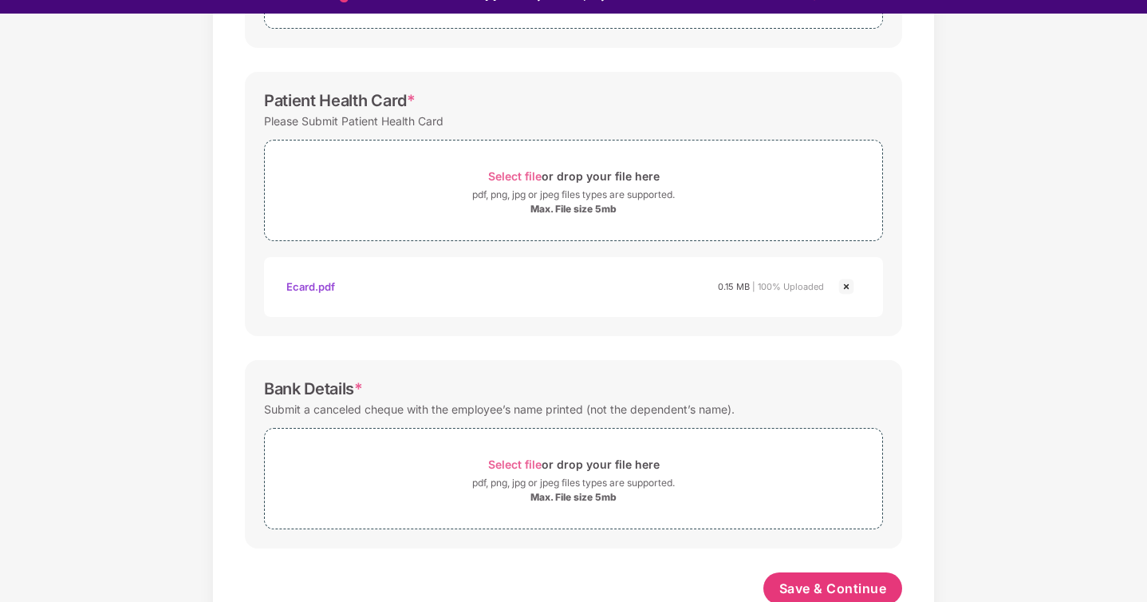
scroll to position [428, 0]
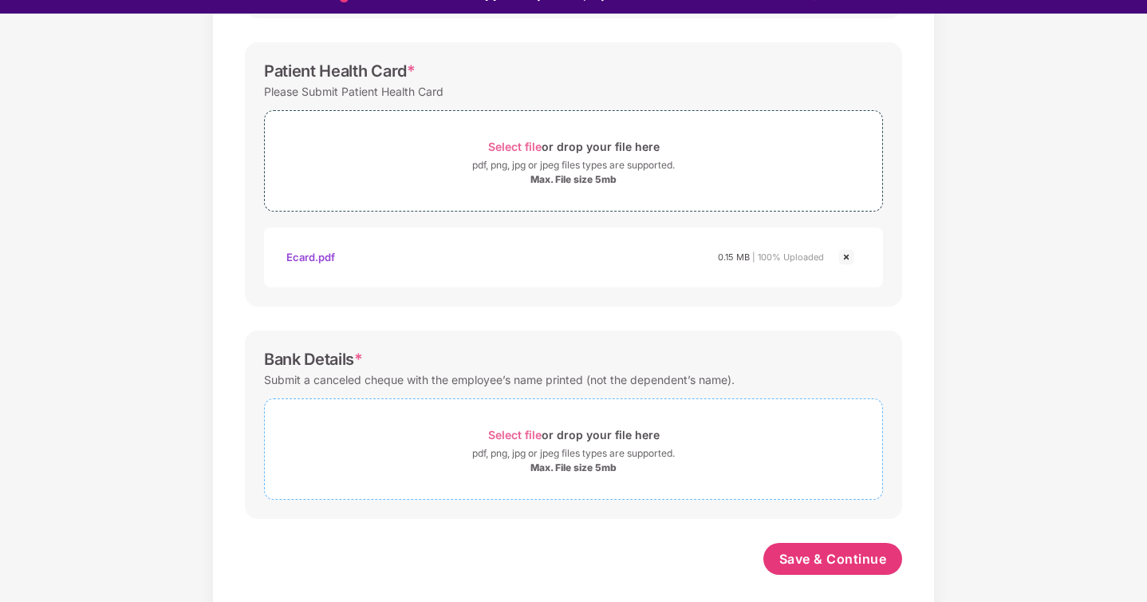
click at [527, 432] on span "Select file" at bounding box center [514, 435] width 53 height 14
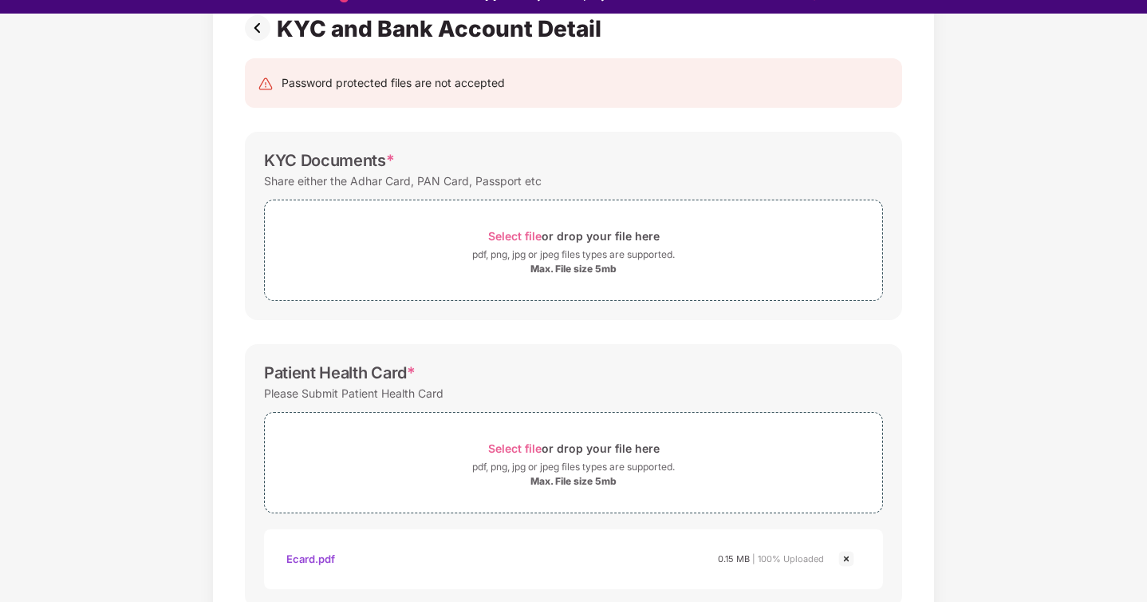
scroll to position [140, 0]
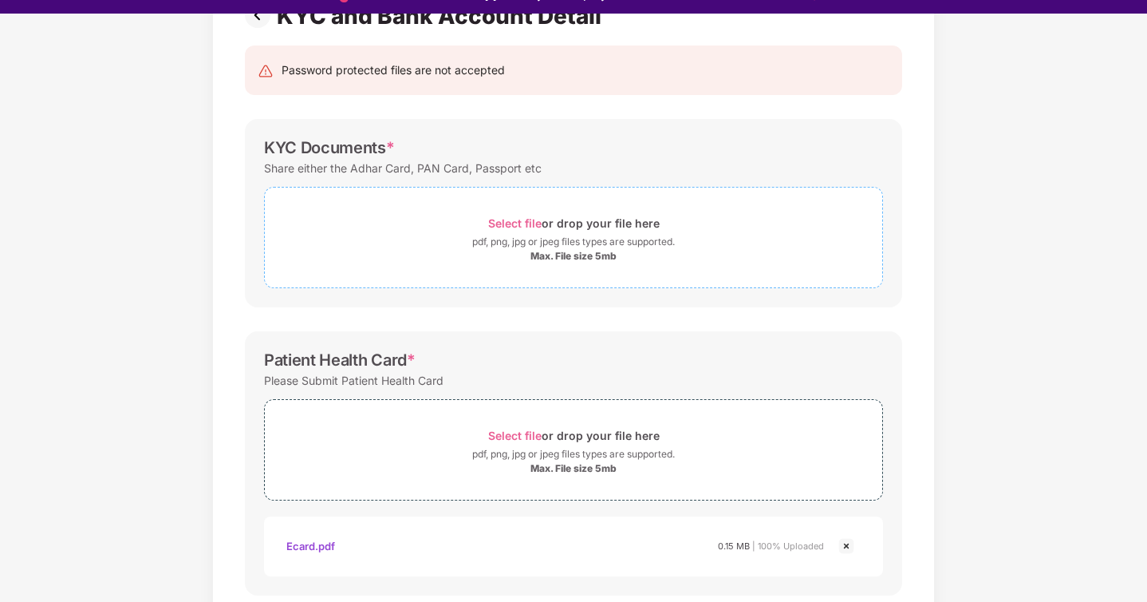
click at [511, 218] on span "Select file" at bounding box center [514, 223] width 53 height 14
click at [504, 222] on span "Select file" at bounding box center [514, 223] width 53 height 14
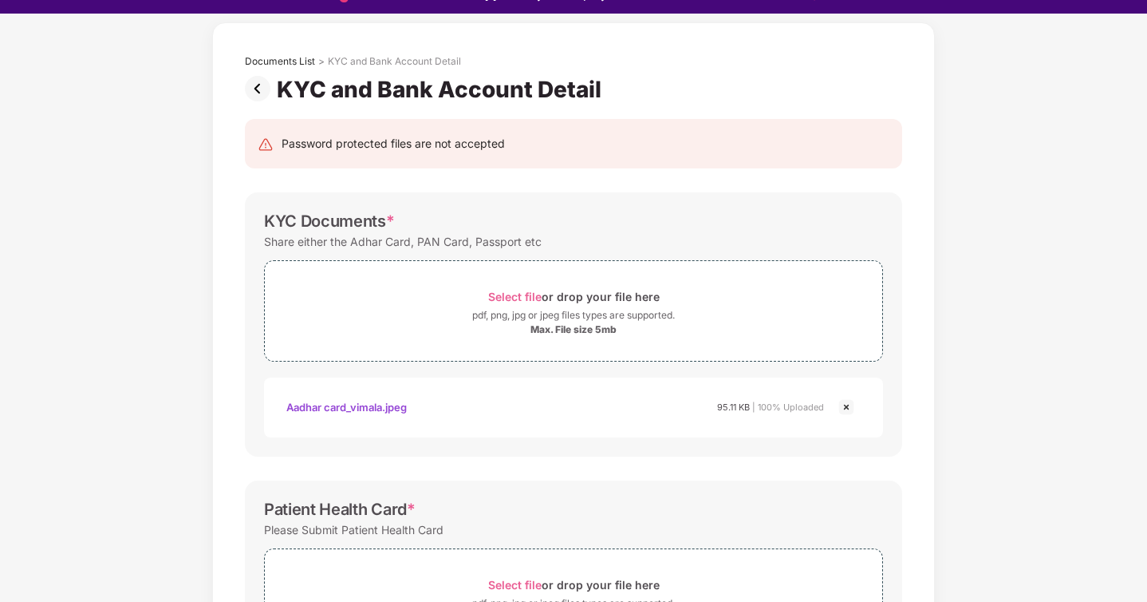
scroll to position [580, 0]
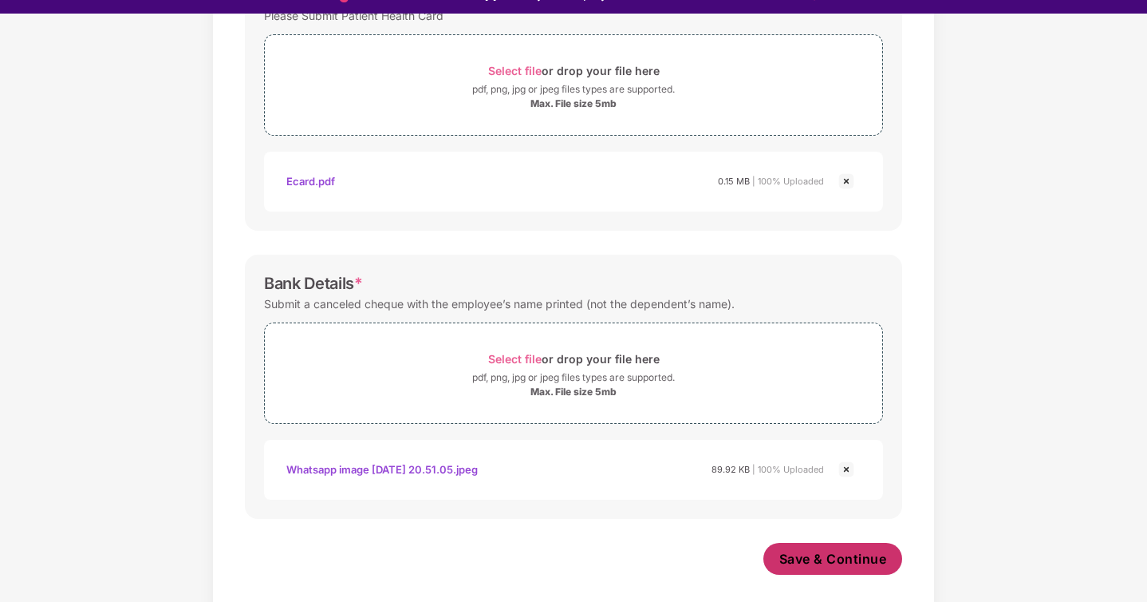
click at [854, 557] on span "Save & Continue" at bounding box center [833, 559] width 108 height 18
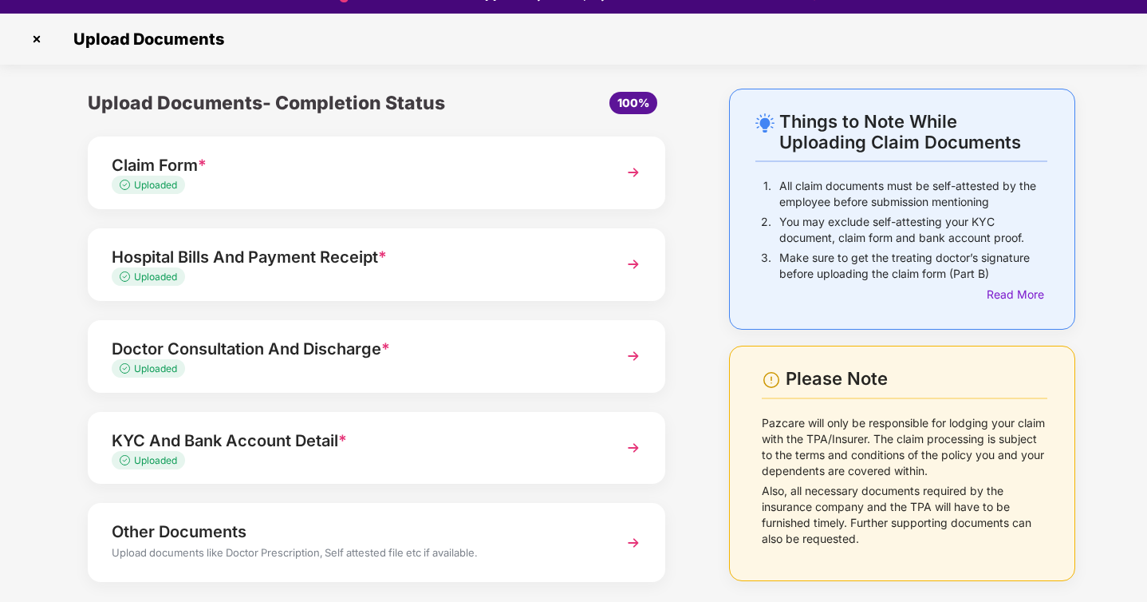
scroll to position [65, 0]
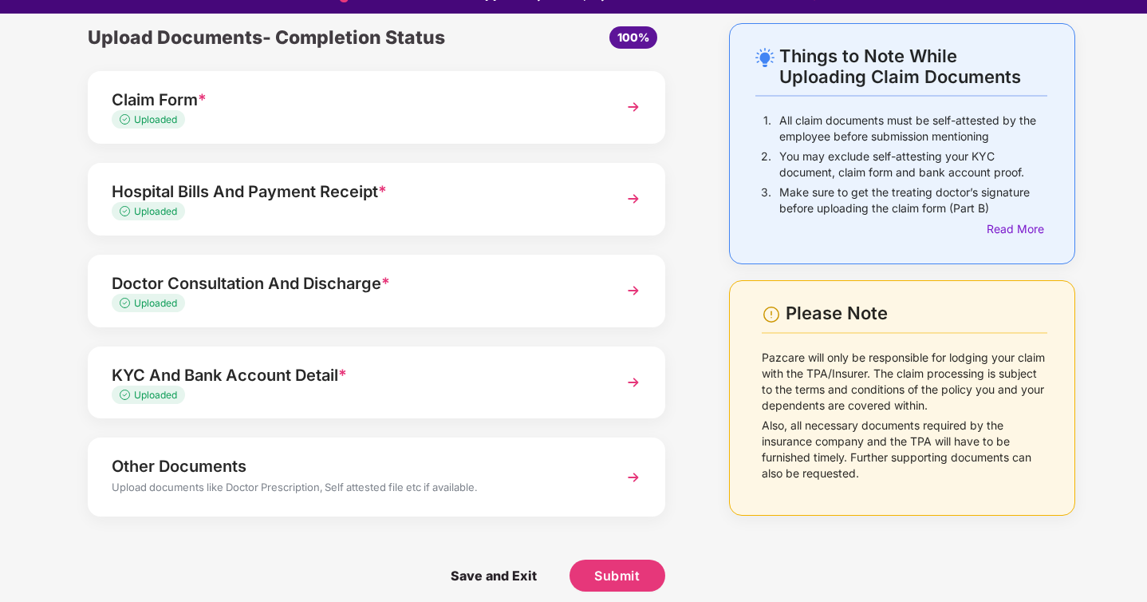
click at [624, 476] on img at bounding box center [633, 477] width 29 height 29
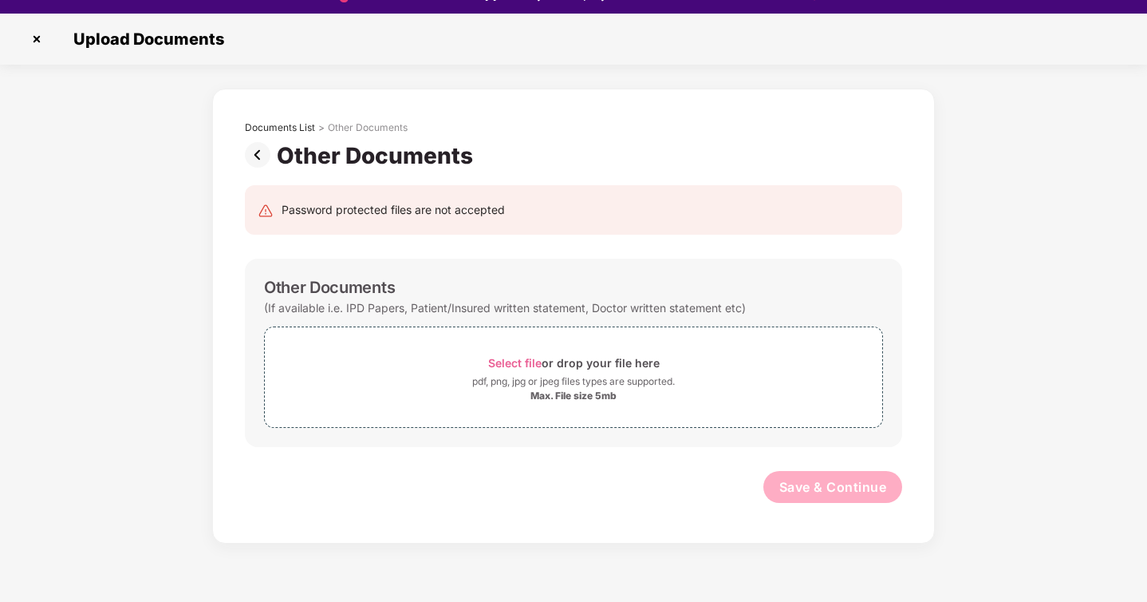
scroll to position [0, 0]
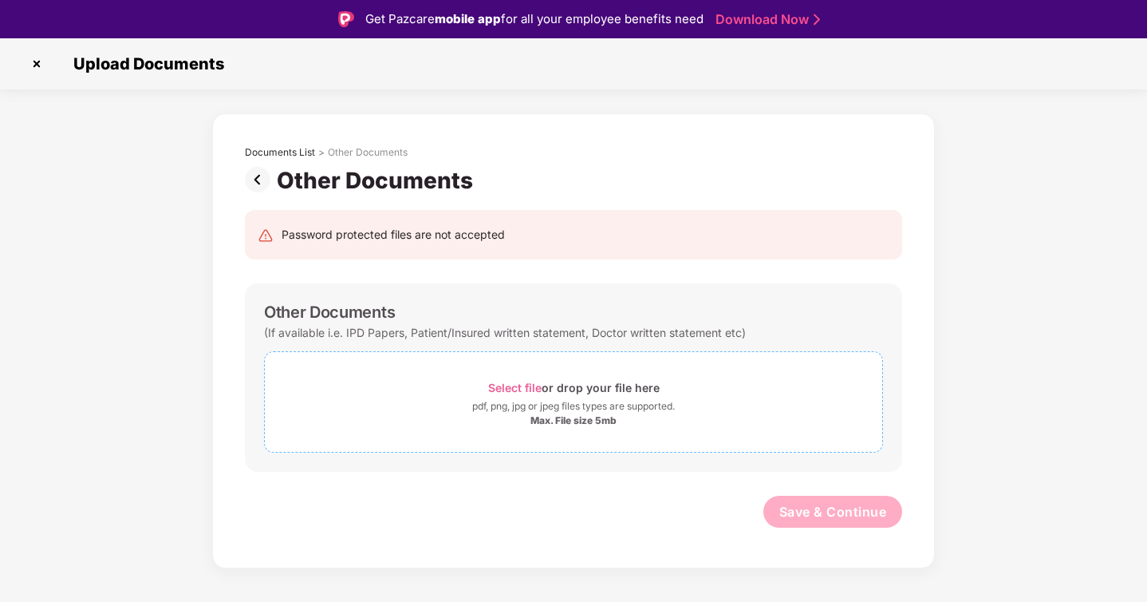
click at [510, 383] on span "Select file" at bounding box center [514, 388] width 53 height 14
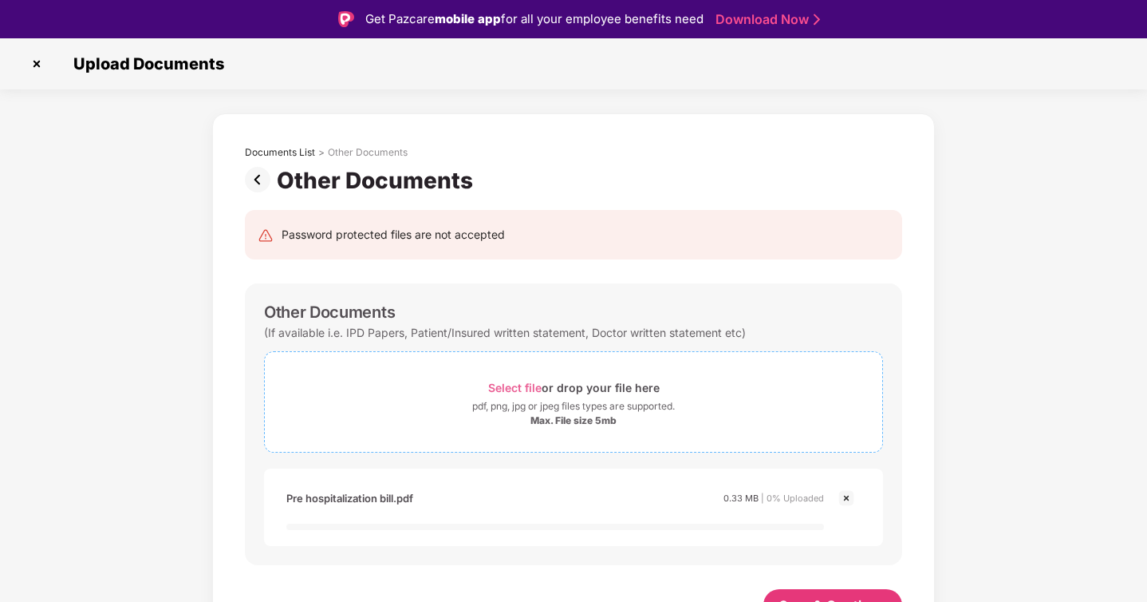
click at [520, 387] on span "Select file" at bounding box center [514, 388] width 53 height 14
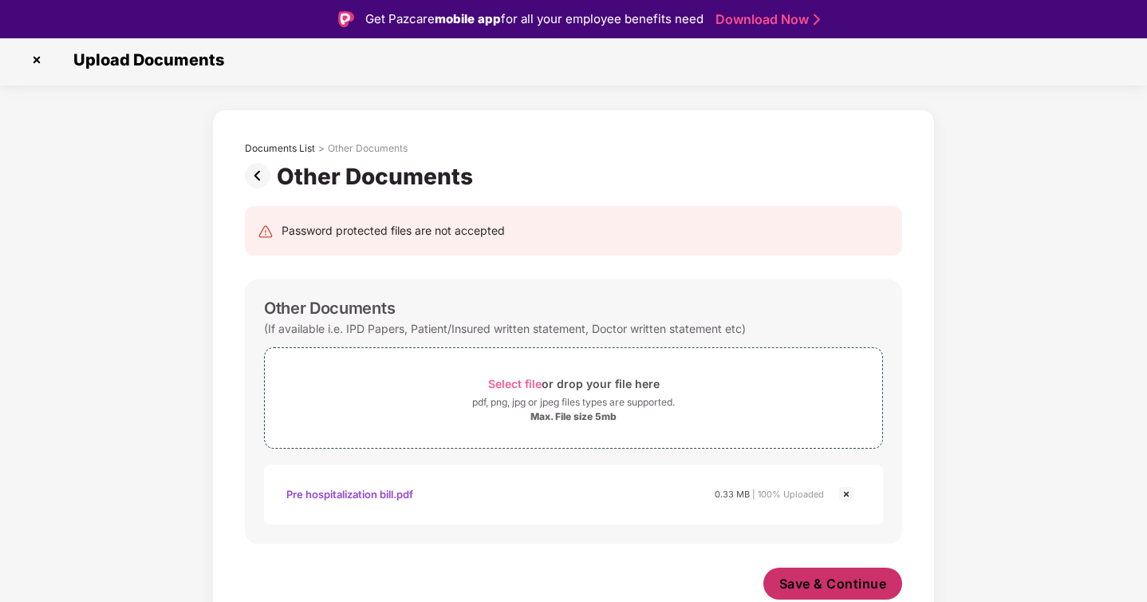
click at [821, 597] on button "Save & Continue" at bounding box center [833, 583] width 140 height 32
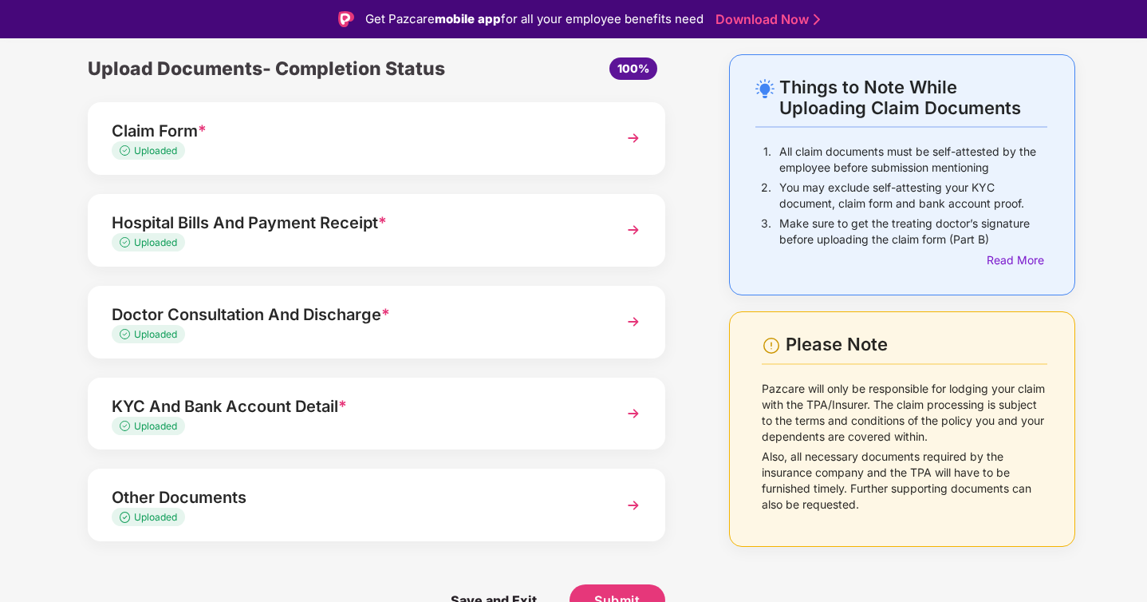
scroll to position [38, 0]
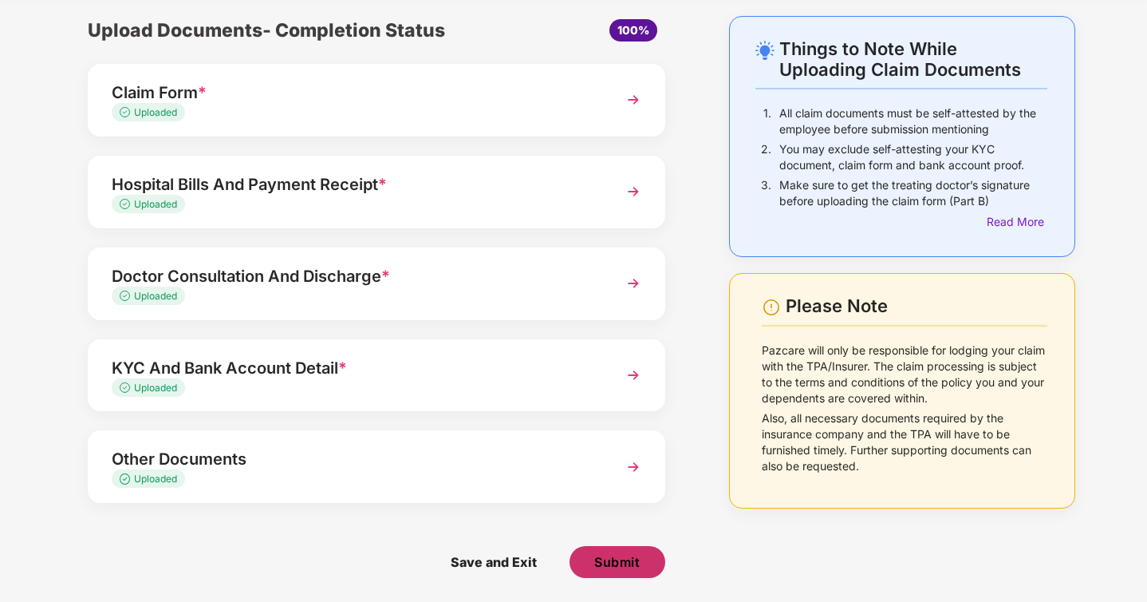
click at [616, 562] on span "Submit" at bounding box center [616, 562] width 45 height 18
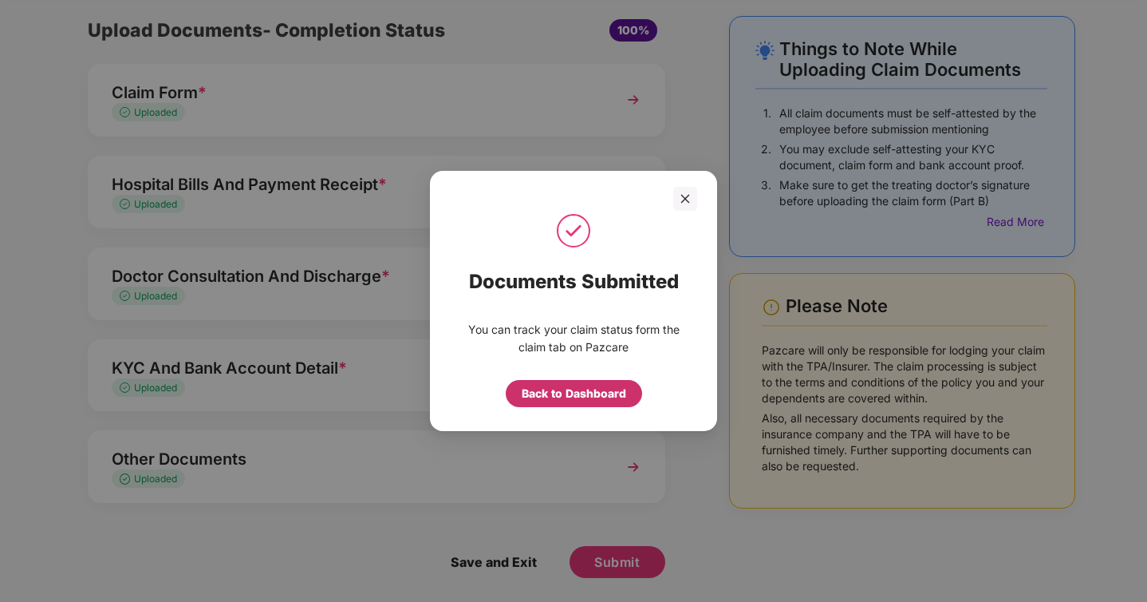
click at [602, 398] on div "Back to Dashboard" at bounding box center [574, 394] width 105 height 18
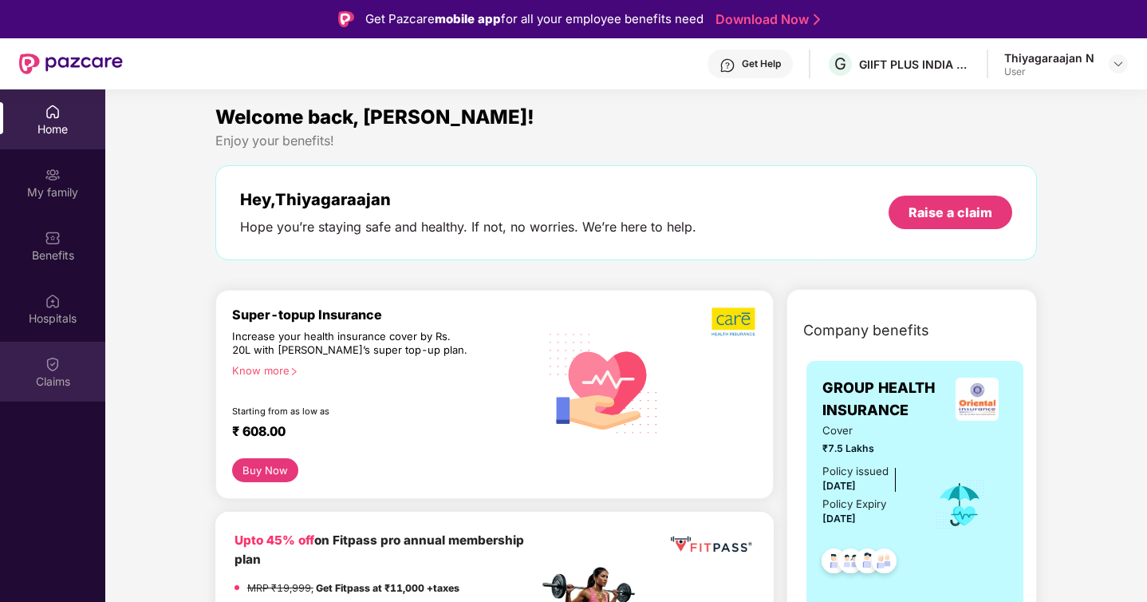
click at [52, 369] on img at bounding box center [53, 364] width 16 height 16
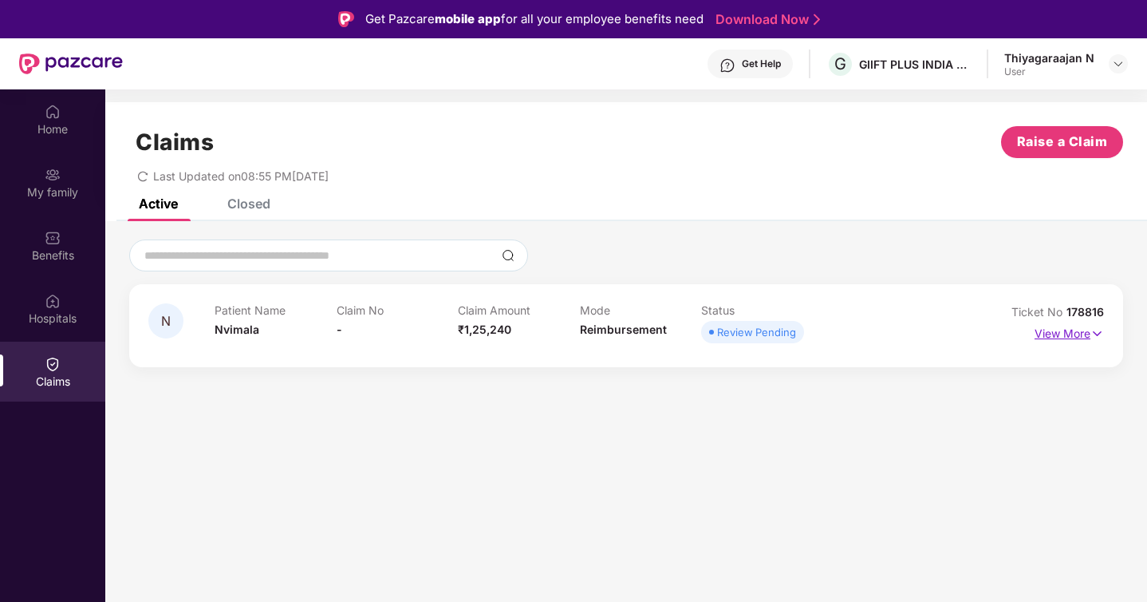
click at [1099, 333] on img at bounding box center [1098, 334] width 14 height 18
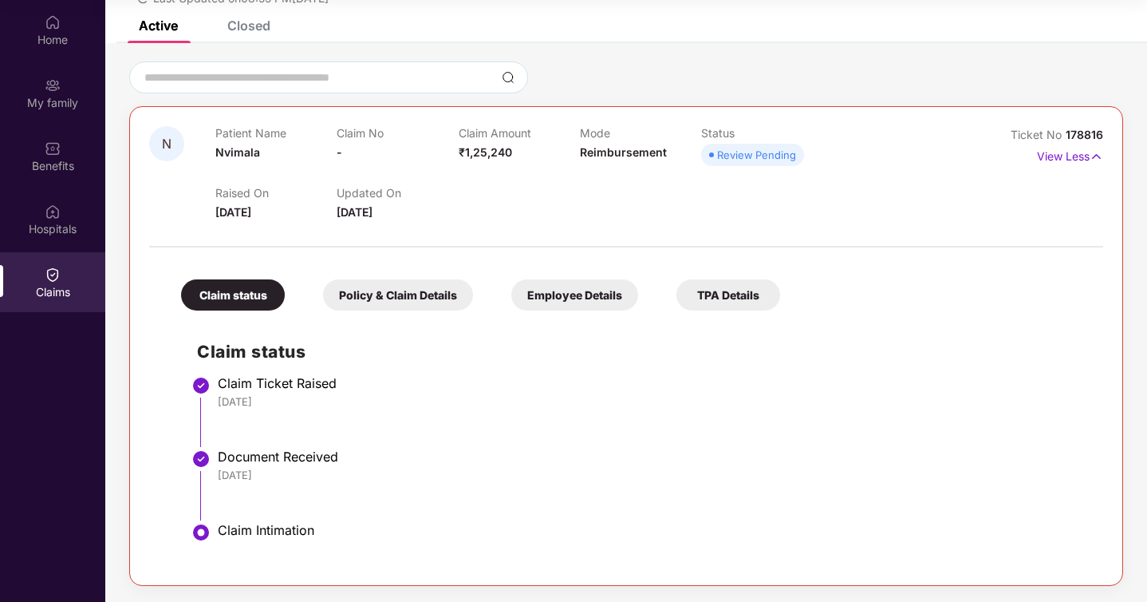
scroll to position [89, 0]
click at [73, 233] on div "Hospitals" at bounding box center [52, 229] width 105 height 16
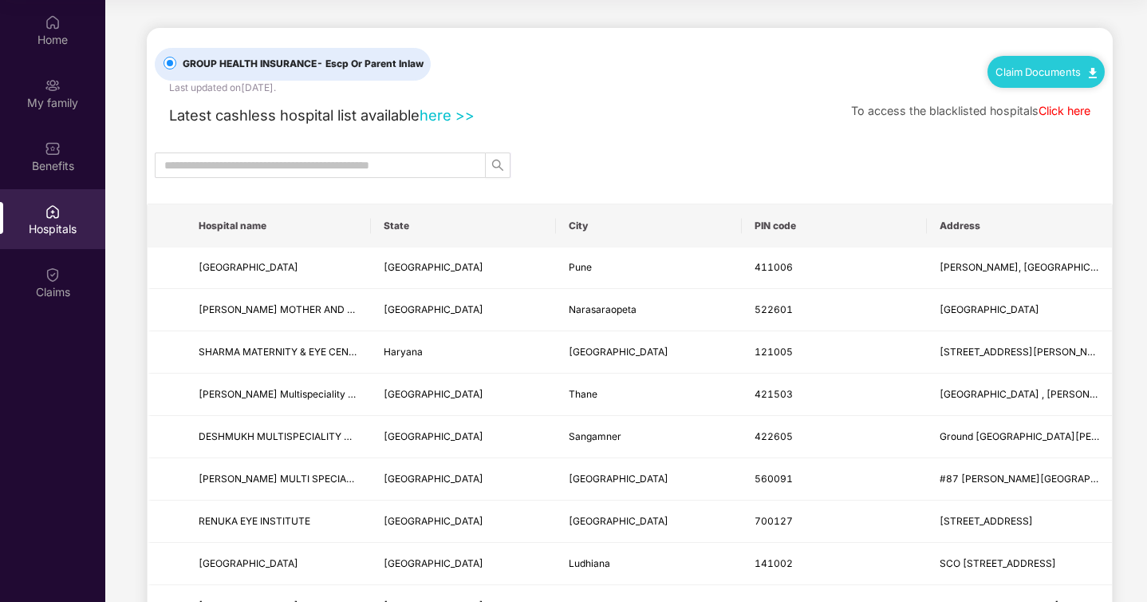
scroll to position [14, 0]
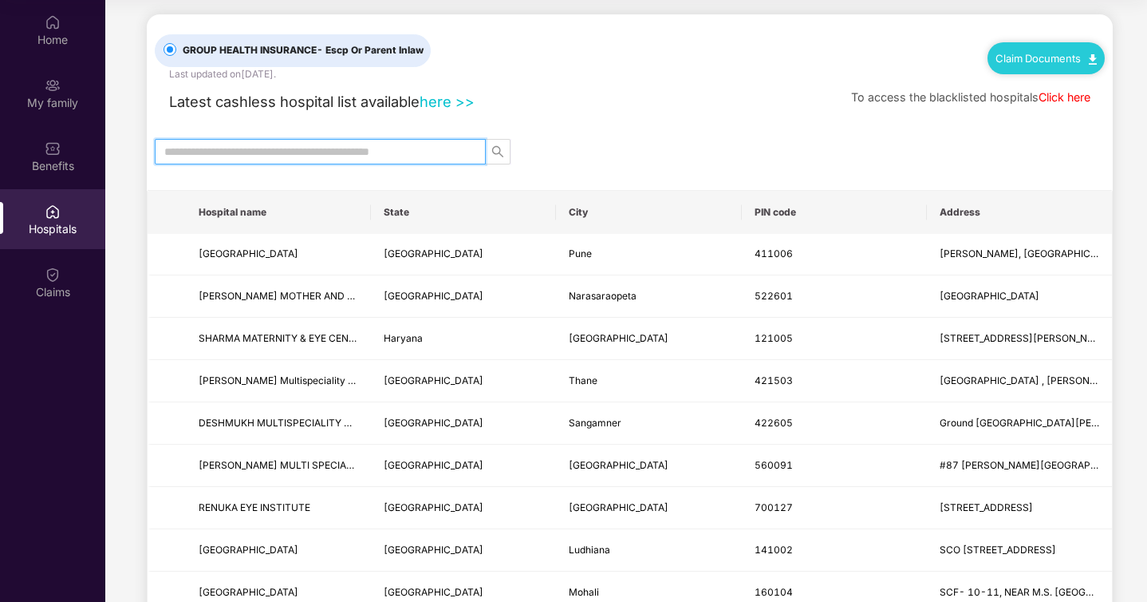
click at [357, 153] on input "text" at bounding box center [313, 152] width 299 height 18
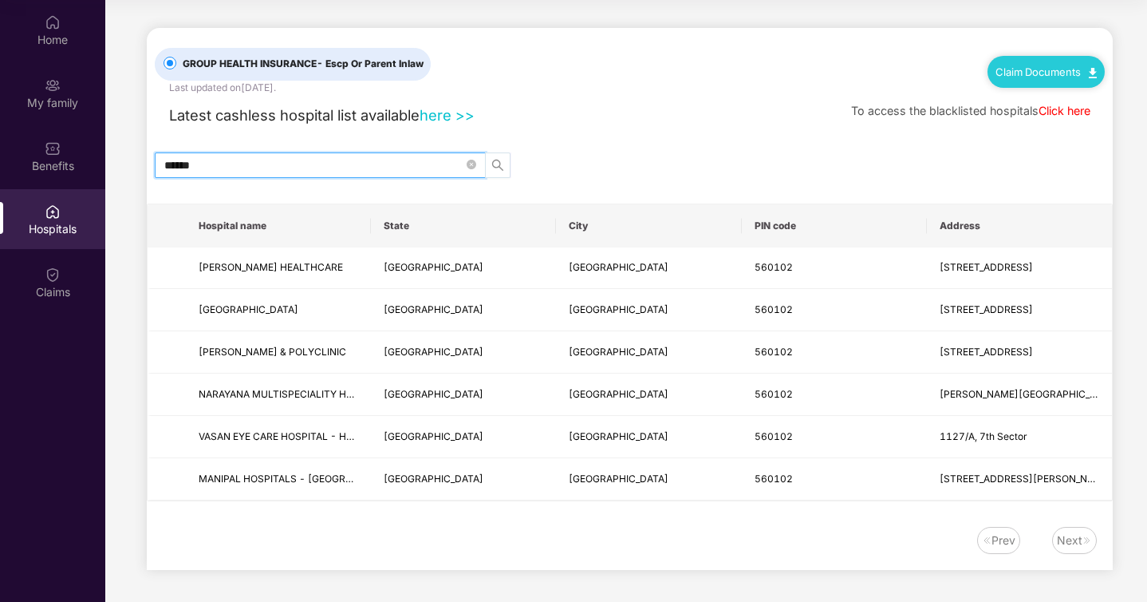
click at [499, 148] on div "GROUP HEALTH INSURANCE - Escp Or Parent Inlaw Last updated on 23 Sep 2025 . Cla…" at bounding box center [630, 299] width 966 height 542
type input "*"
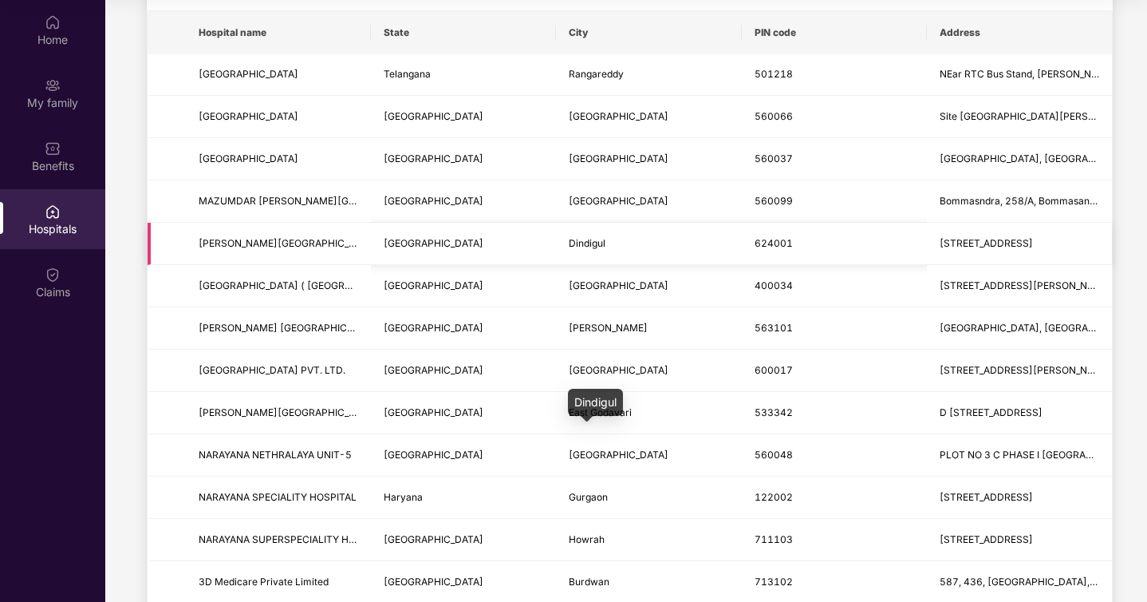
scroll to position [195, 0]
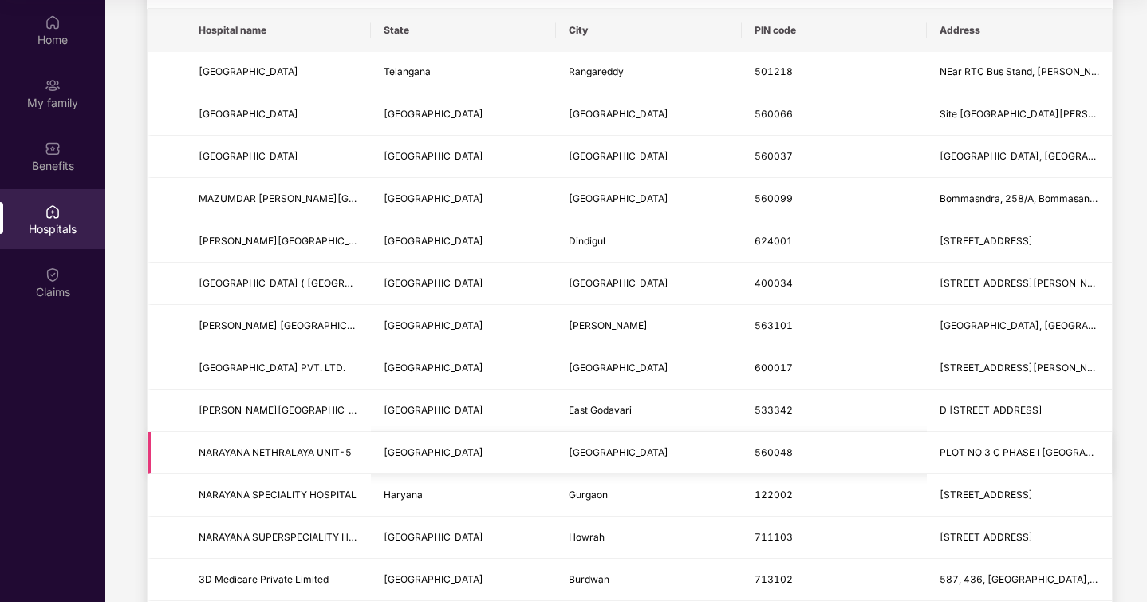
type input "********"
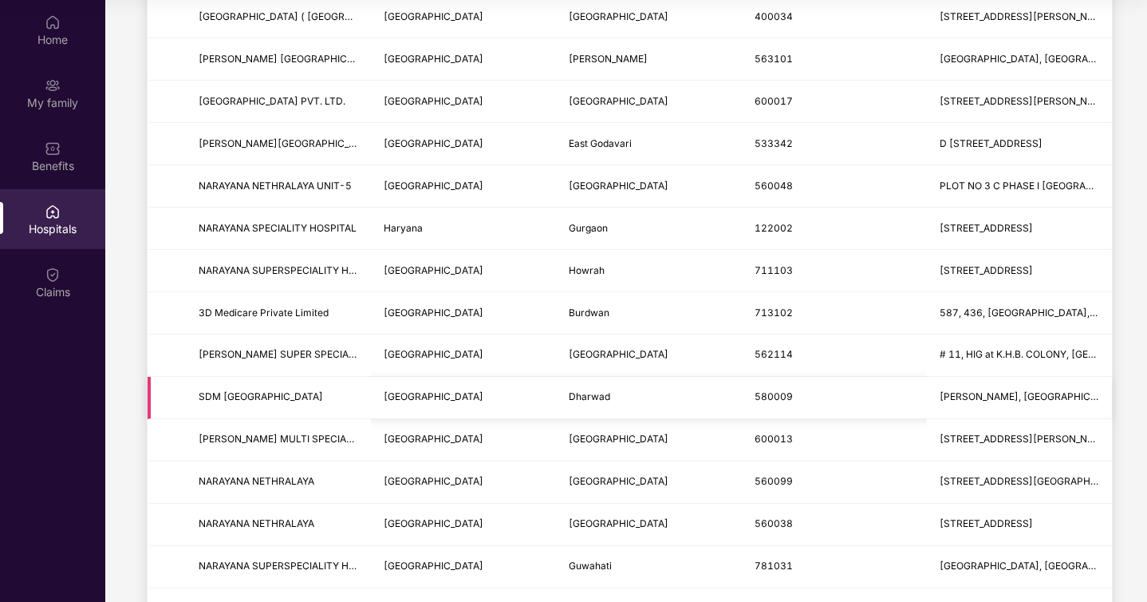
scroll to position [479, 0]
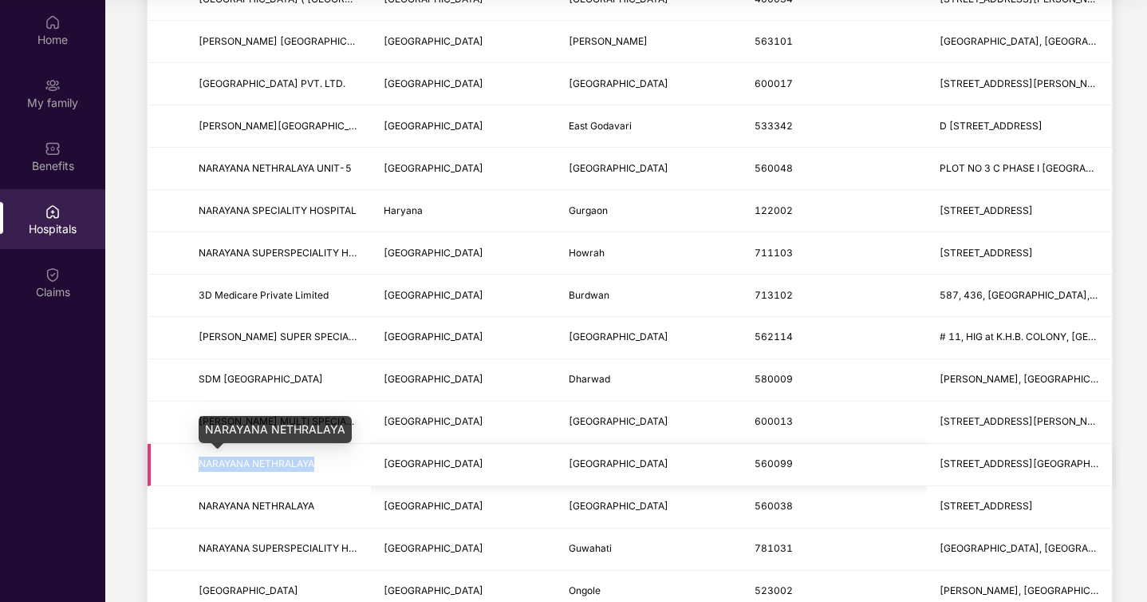
drag, startPoint x: 318, startPoint y: 462, endPoint x: 196, endPoint y: 464, distance: 122.1
click at [196, 464] on td "NARAYANA NETHRALAYA" at bounding box center [278, 465] width 185 height 42
click at [262, 460] on span "NARAYANA NETHRALAYA" at bounding box center [257, 463] width 116 height 12
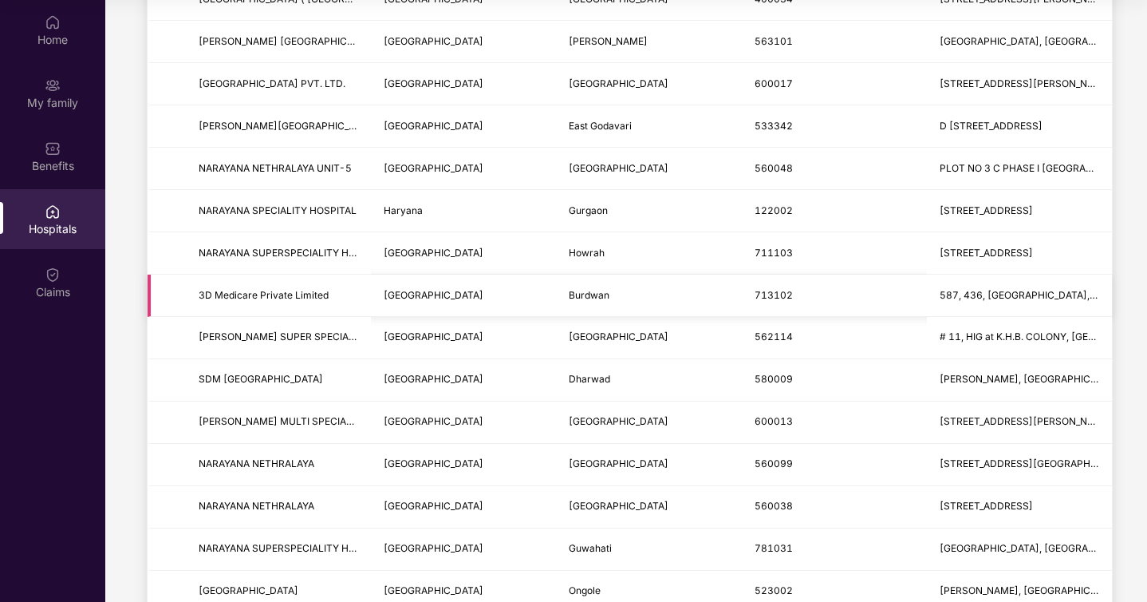
scroll to position [0, 0]
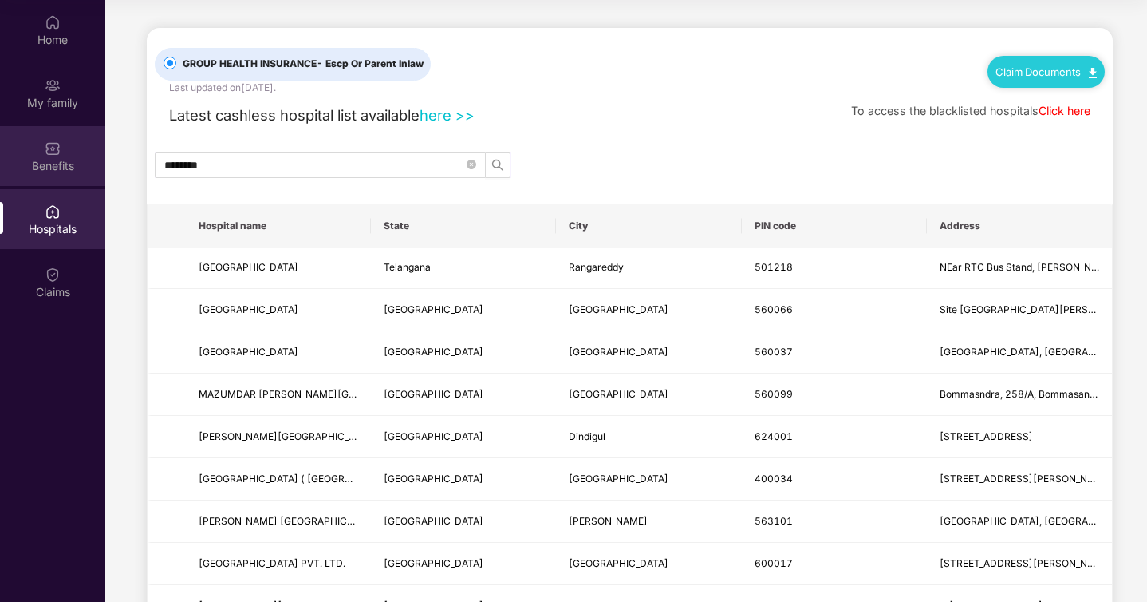
click at [51, 160] on div "Benefits" at bounding box center [52, 166] width 105 height 16
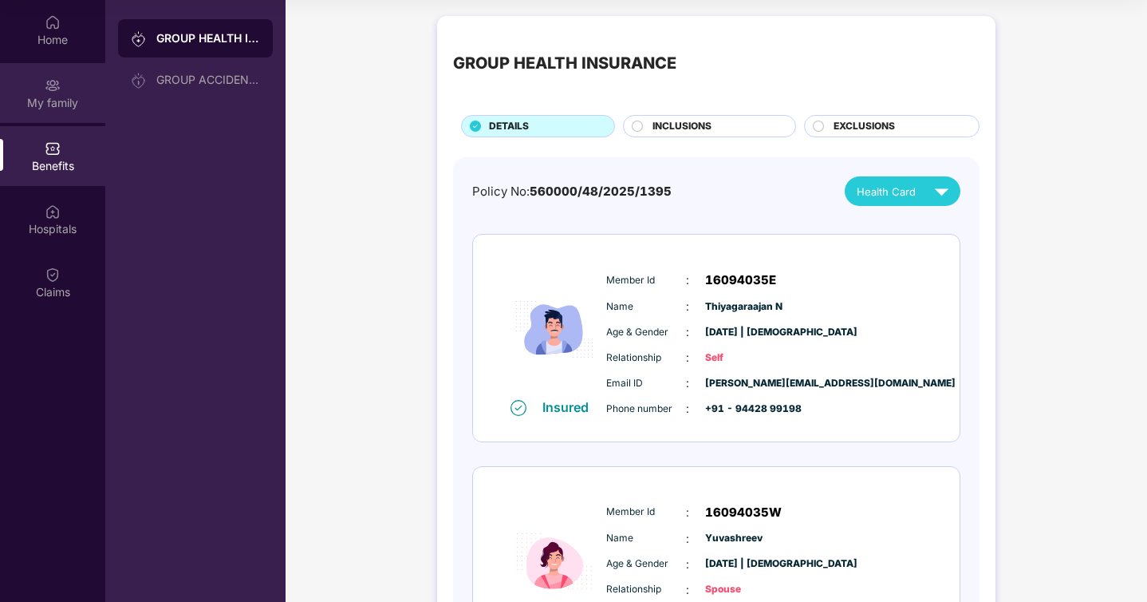
click at [47, 113] on div "My family" at bounding box center [52, 93] width 105 height 60
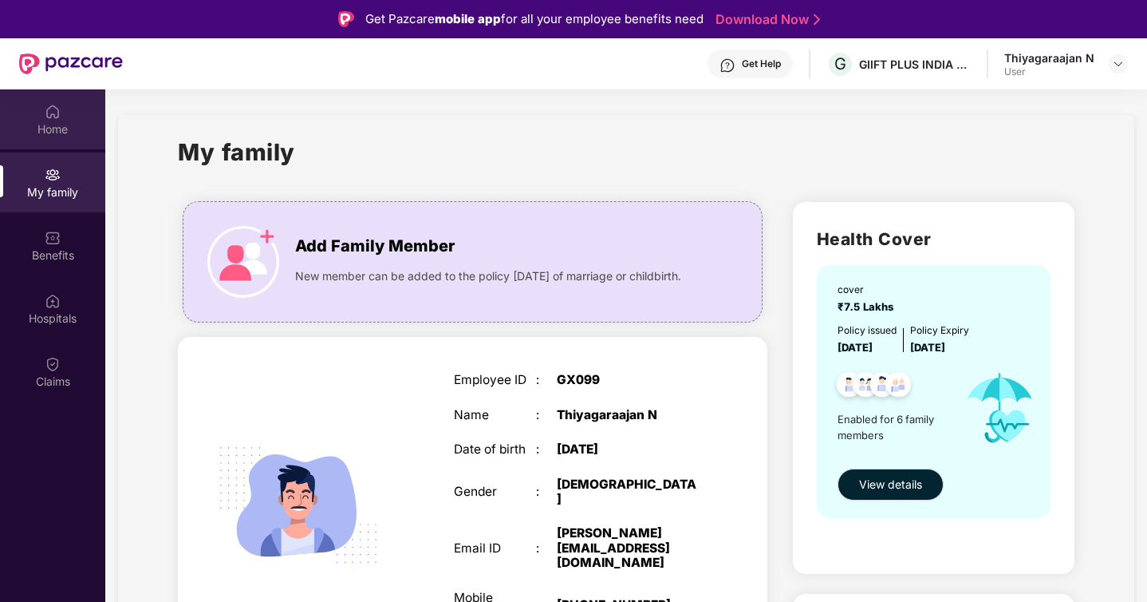
click at [60, 110] on img at bounding box center [53, 112] width 16 height 16
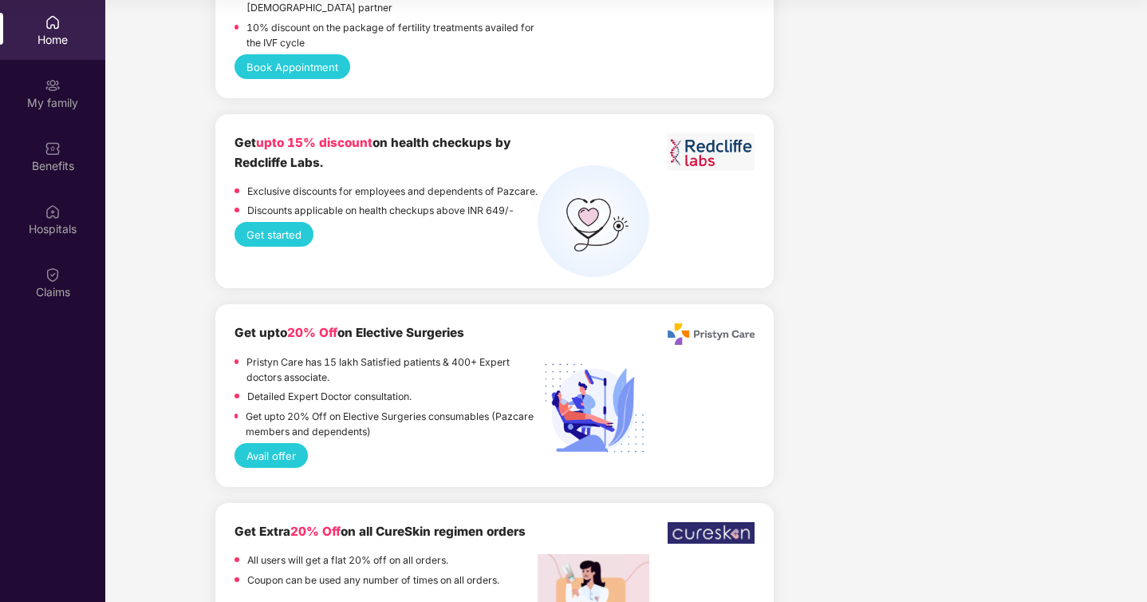
scroll to position [3175, 0]
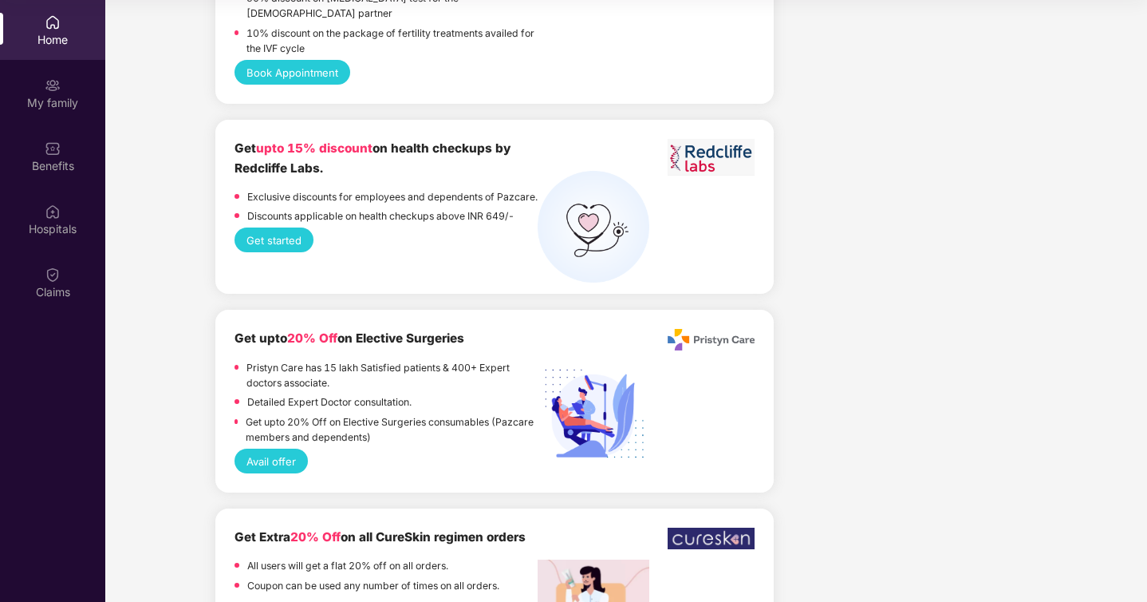
click at [282, 239] on button "Get started" at bounding box center [274, 239] width 79 height 25
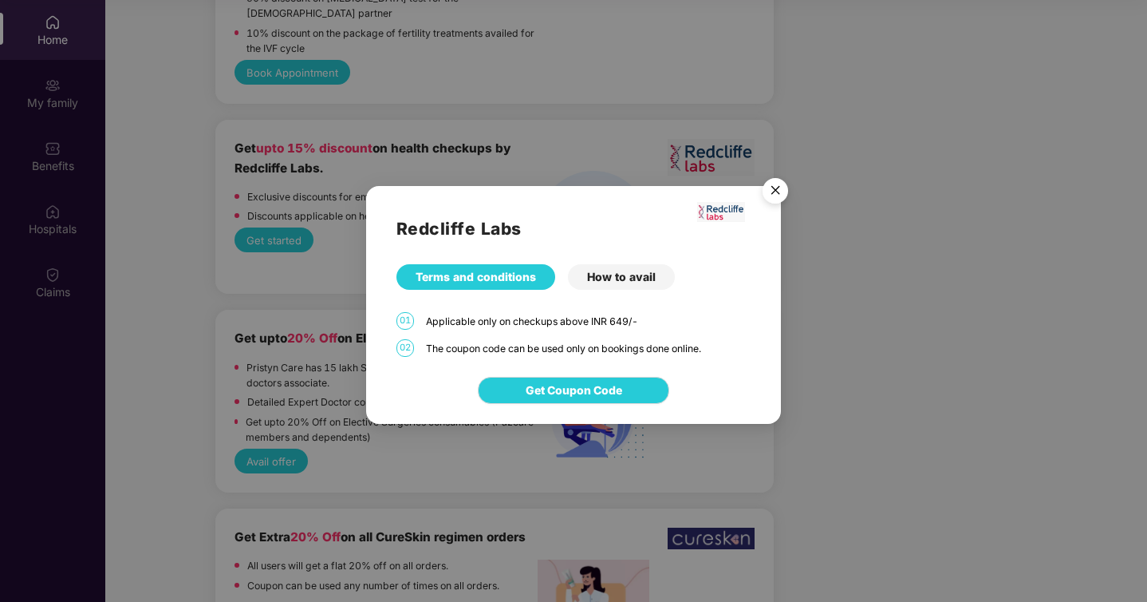
click at [625, 280] on div "How to avail" at bounding box center [621, 277] width 107 height 26
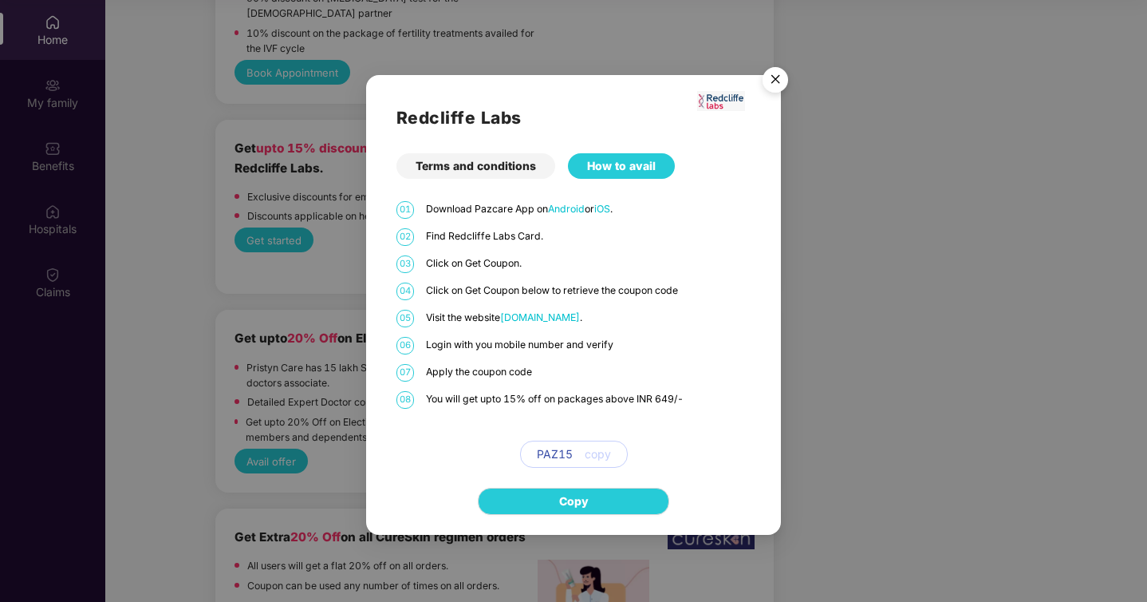
drag, startPoint x: 586, startPoint y: 317, endPoint x: 505, endPoint y: 319, distance: 81.4
click at [505, 319] on p "Visit the website Redcliffelabs.com ." at bounding box center [589, 317] width 326 height 15
copy span "Redcliffelabs.com"
click at [771, 88] on img "Close" at bounding box center [775, 82] width 45 height 45
